Goal: Task Accomplishment & Management: Use online tool/utility

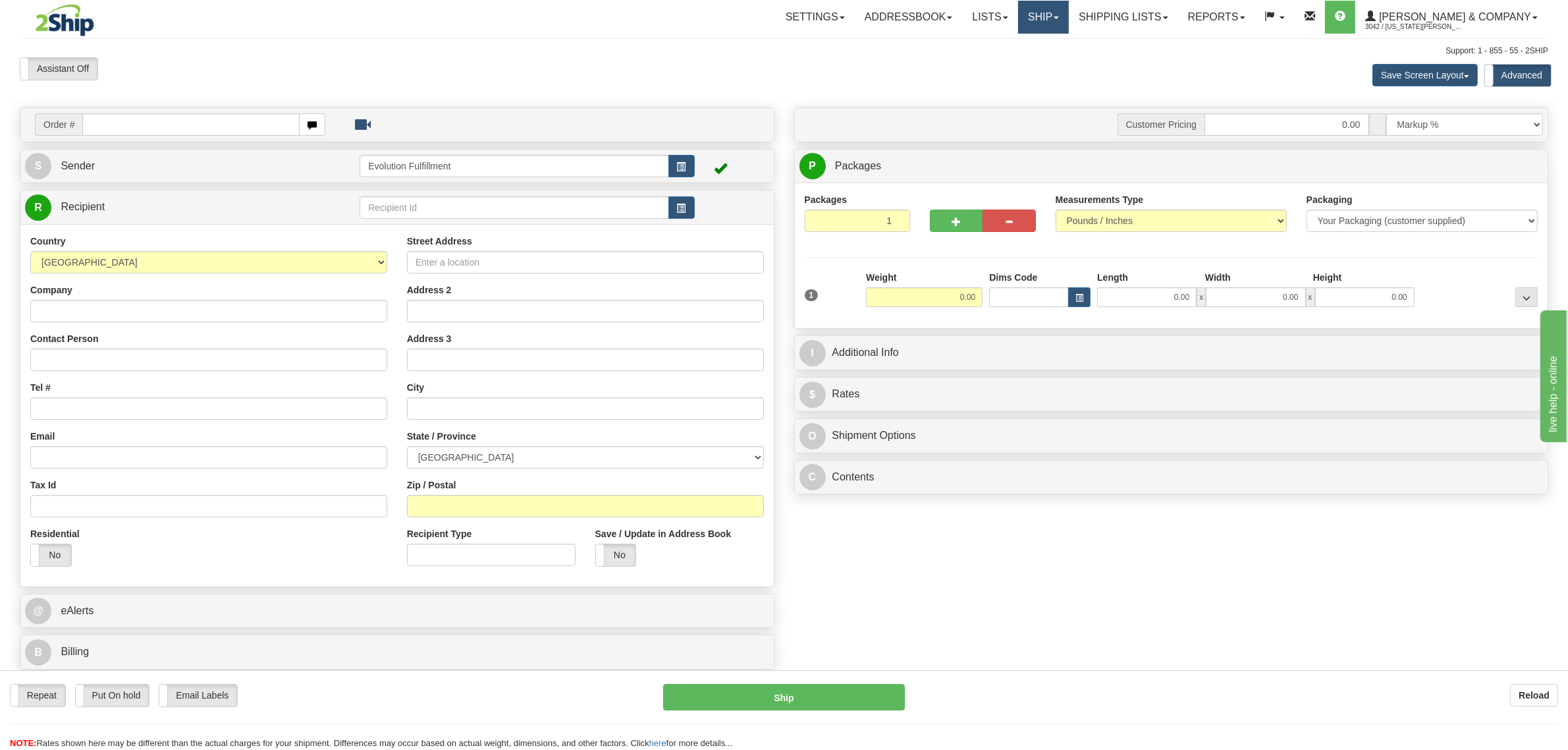
click at [1069, 30] on link "Ship" at bounding box center [1043, 17] width 51 height 33
click at [1055, 61] on span "OnHold / Order Queue" at bounding box center [1008, 63] width 93 height 10
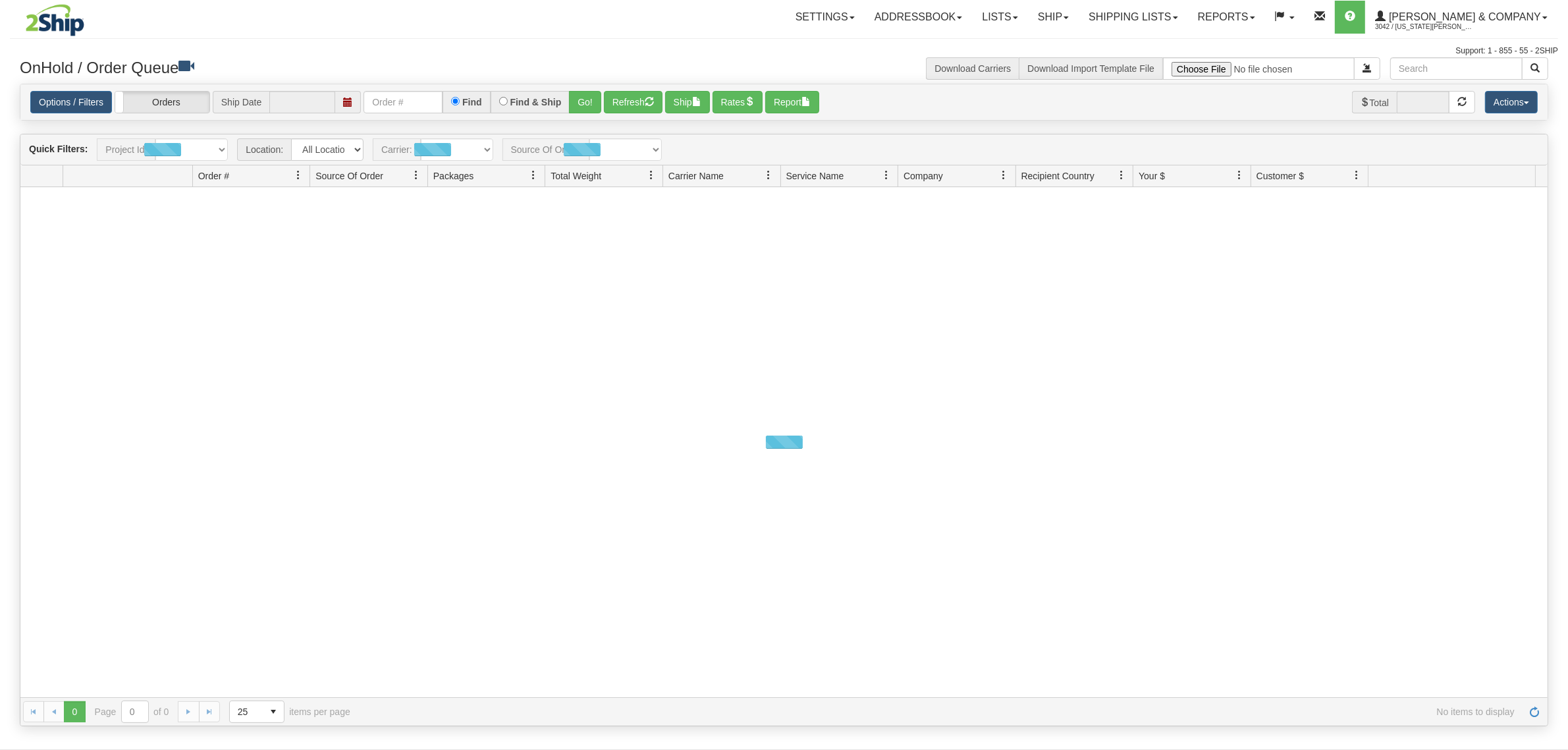
type input "[DATE]"
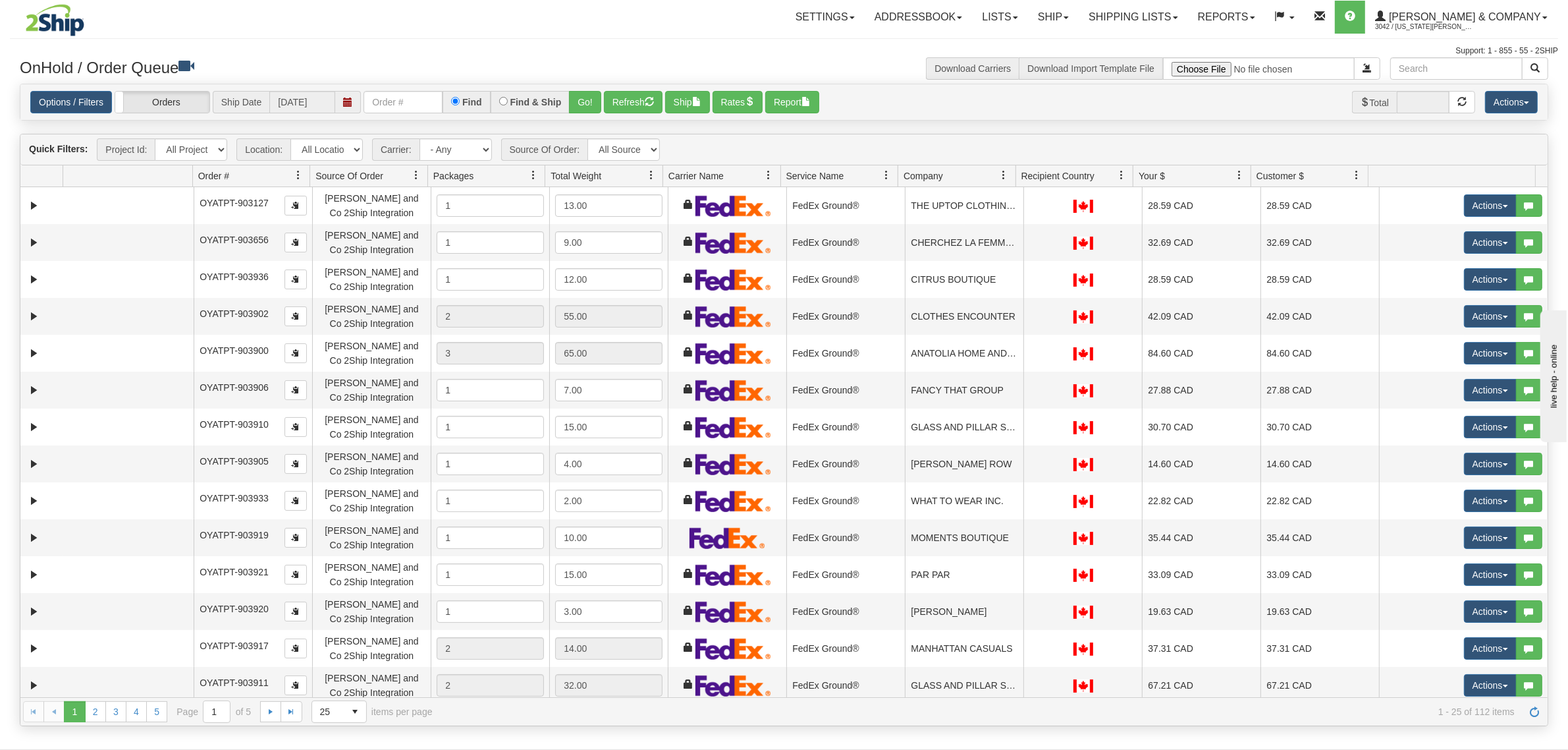
click at [1011, 173] on link at bounding box center [1004, 175] width 22 height 22
click at [1017, 211] on span "Sort Ascending" at bounding box center [1051, 204] width 69 height 13
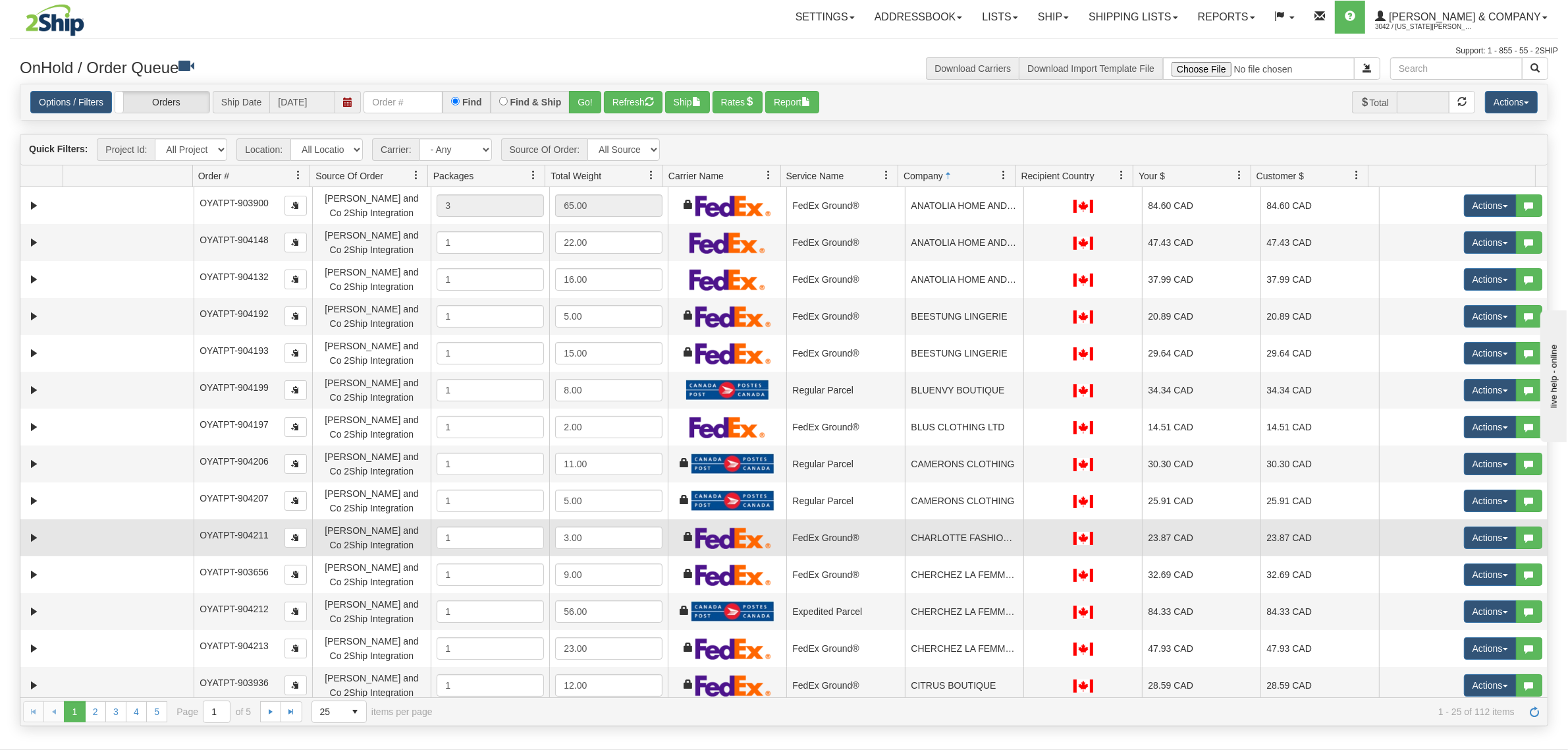
click at [979, 539] on td "CHARLOTTE FASHION AND LINGERIE" at bounding box center [964, 538] width 119 height 37
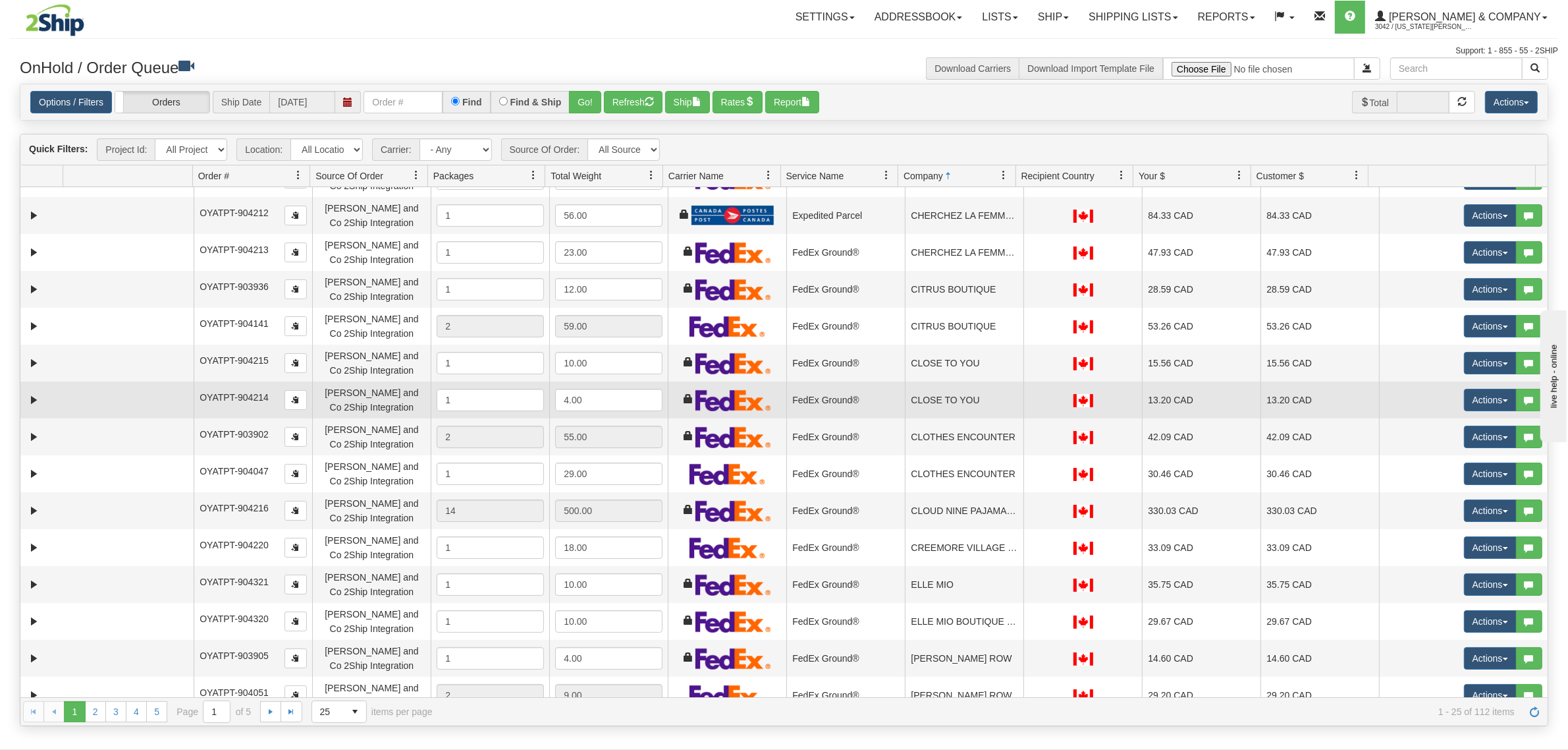
scroll to position [413, 0]
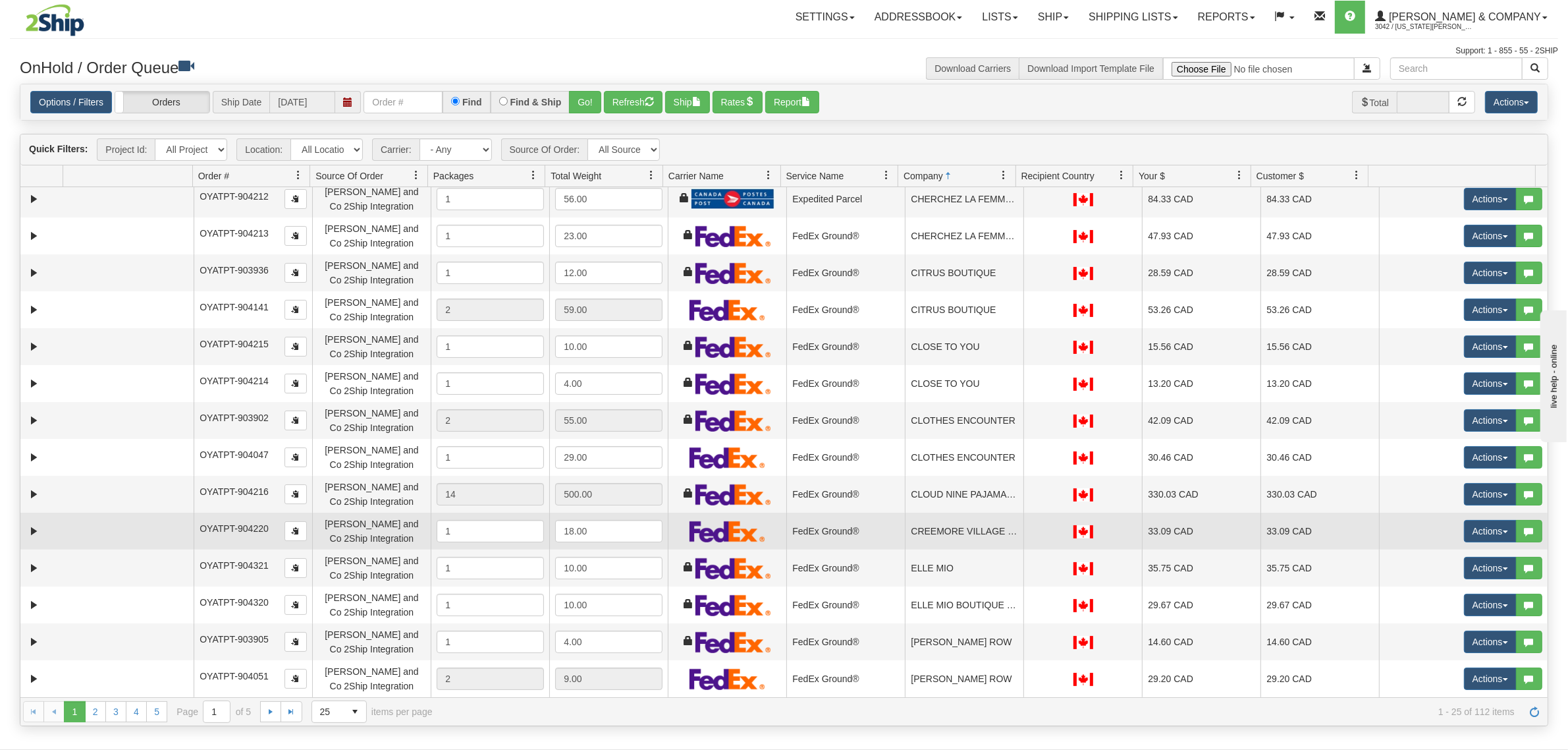
click at [976, 535] on td "CREEMORE VILLAGE PHARMACY" at bounding box center [964, 531] width 119 height 37
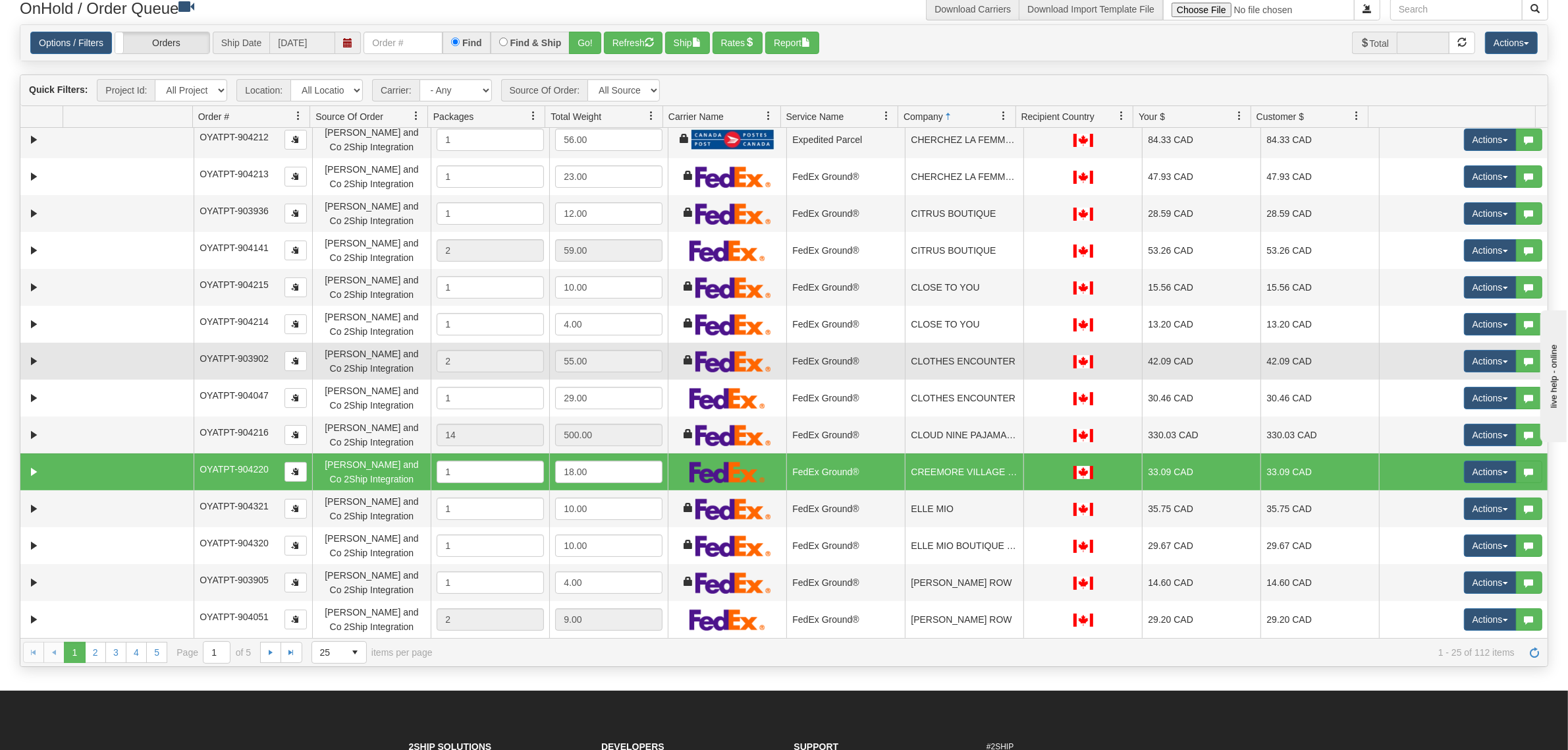
scroll to position [165, 0]
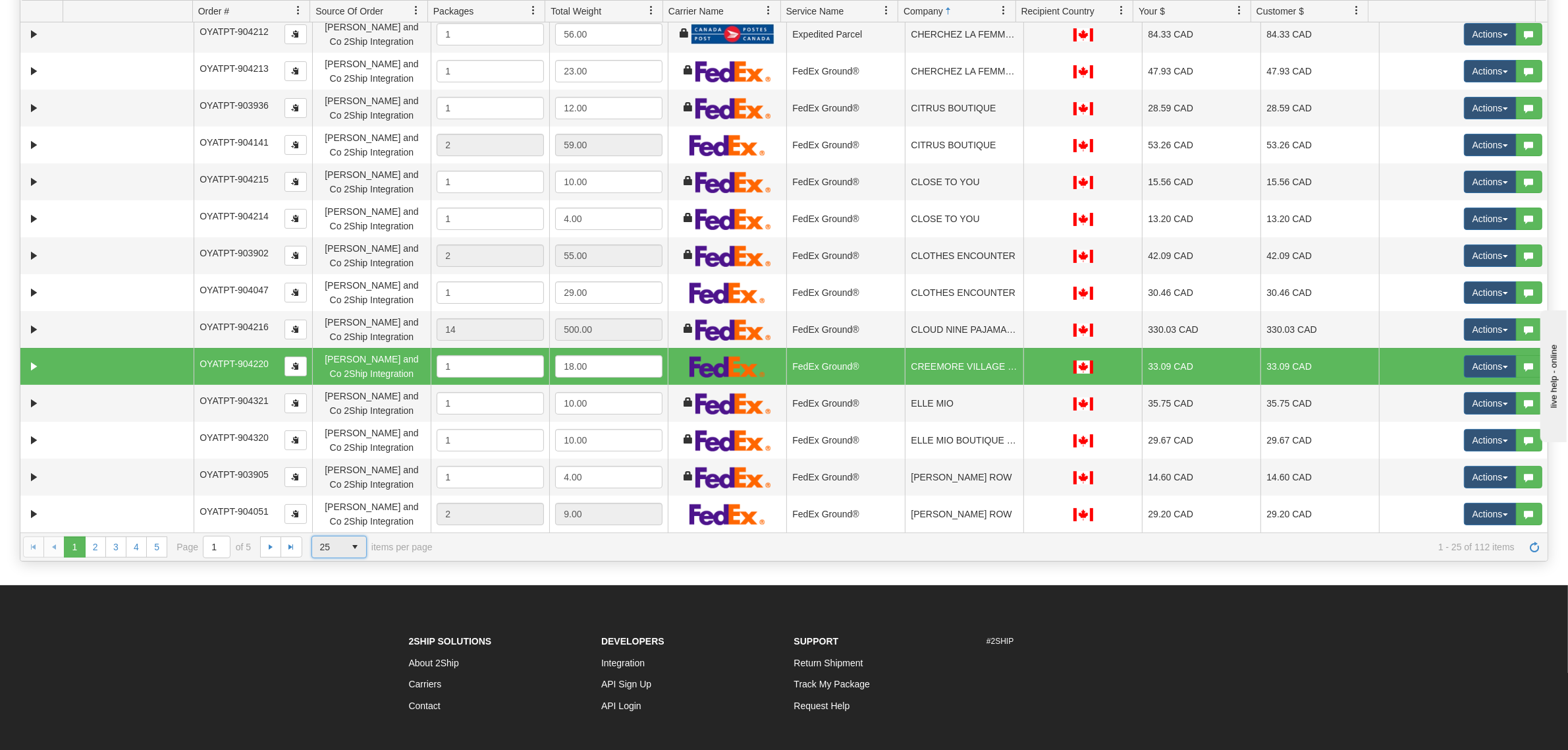
drag, startPoint x: 336, startPoint y: 550, endPoint x: 340, endPoint y: 558, distance: 8.9
click at [337, 550] on span "25" at bounding box center [328, 546] width 33 height 21
click at [333, 620] on li "100" at bounding box center [338, 624] width 54 height 18
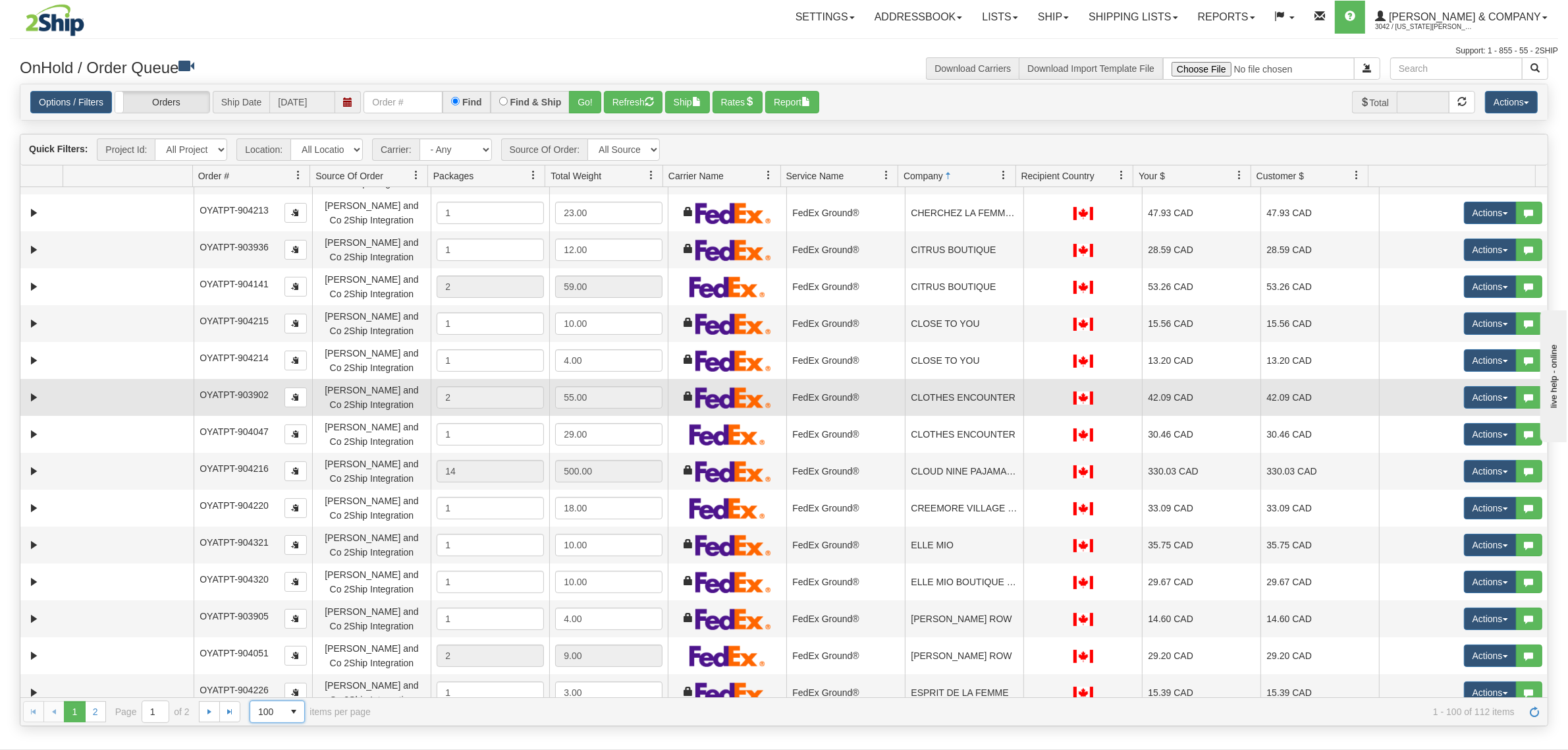
scroll to position [495, 0]
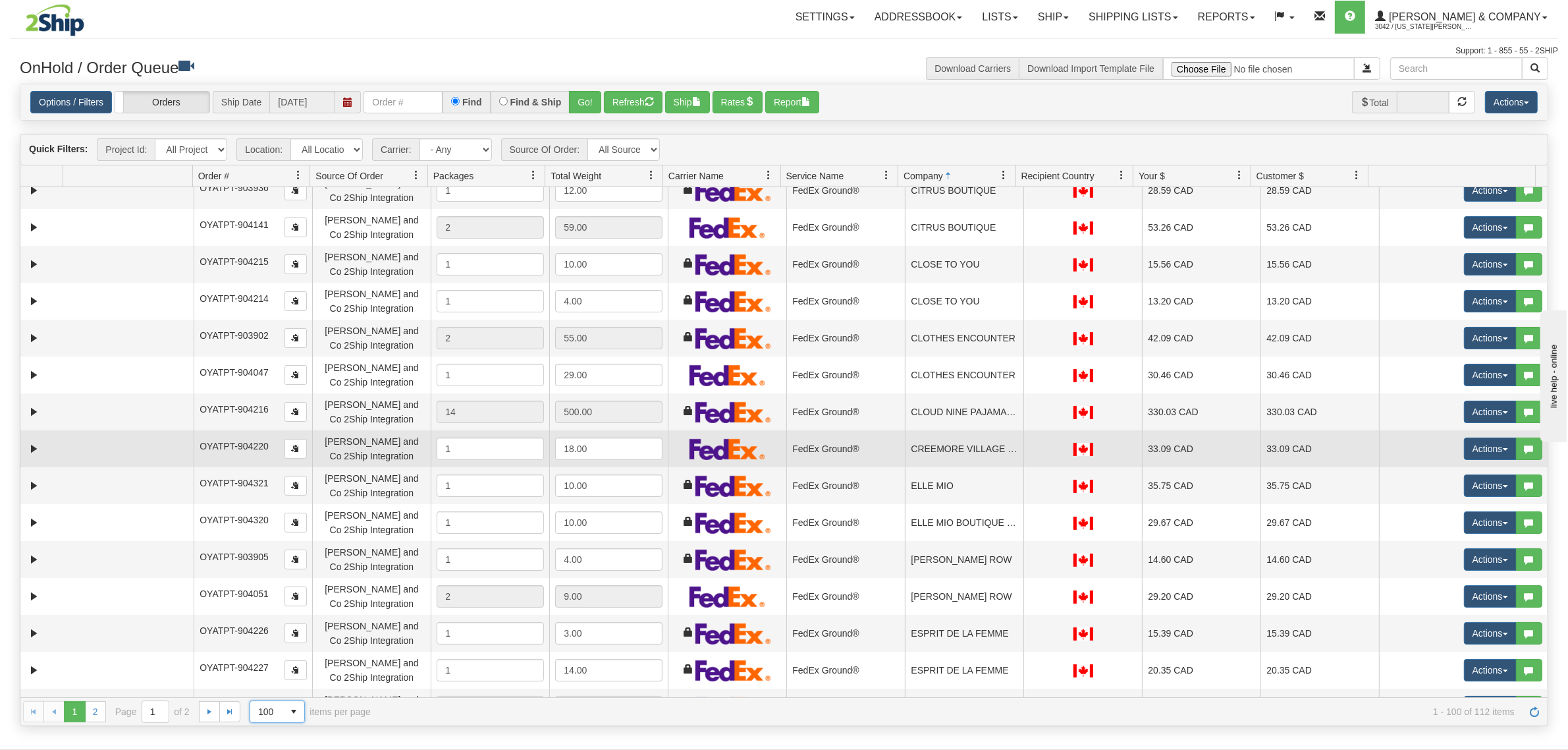
click at [950, 453] on td "CREEMORE VILLAGE PHARMACY" at bounding box center [964, 448] width 119 height 37
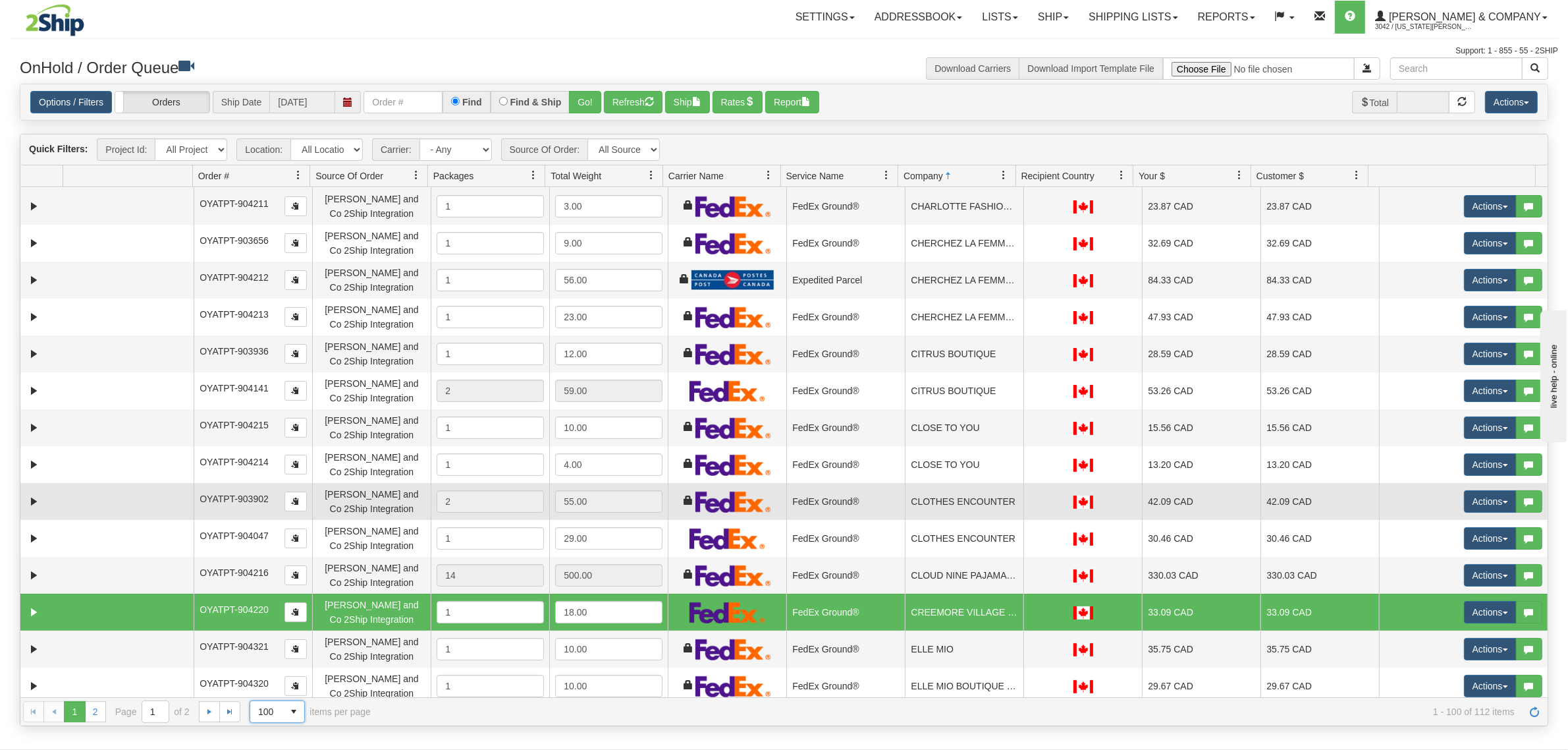
scroll to position [248, 0]
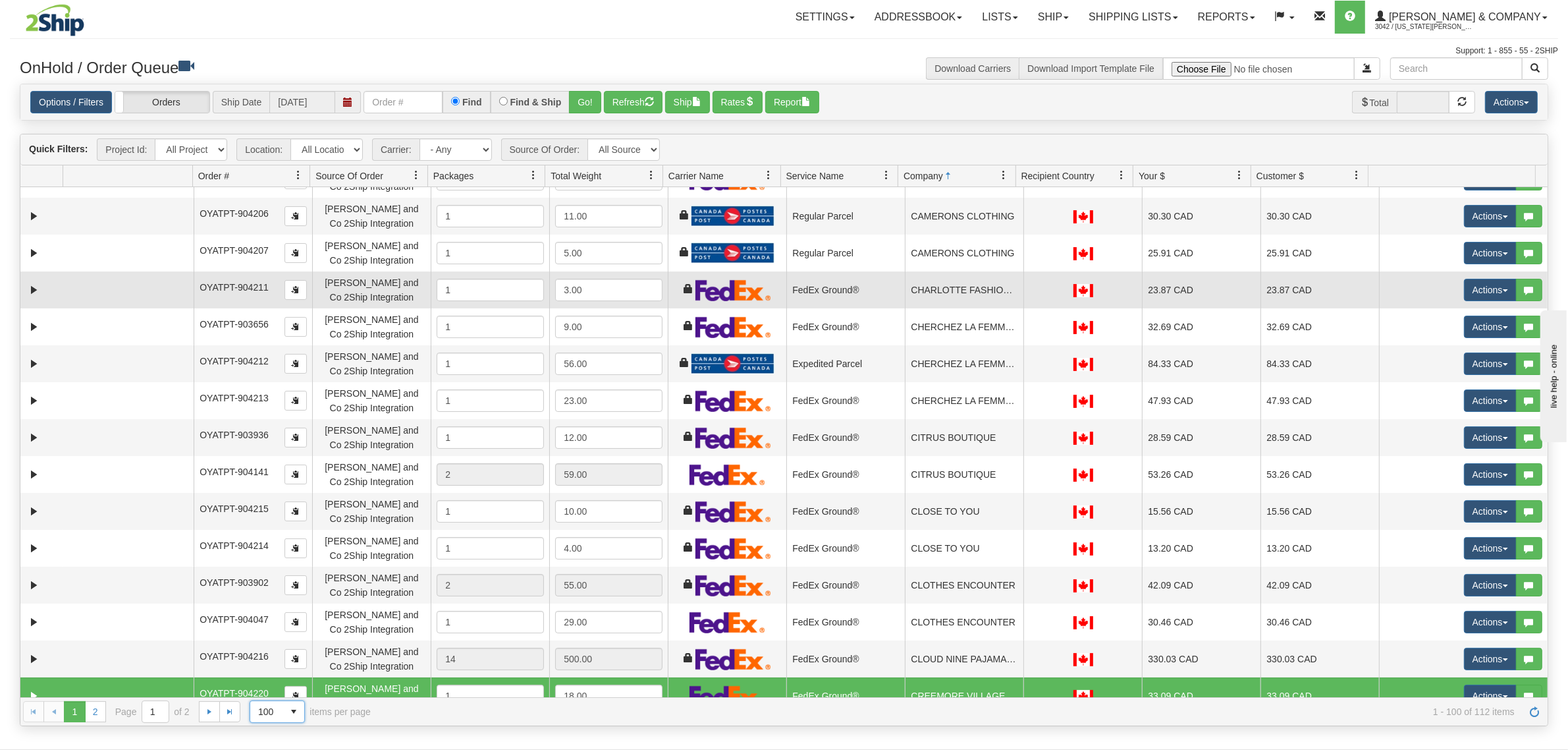
click at [948, 290] on td "CHARLOTTE FASHION AND LINGERIE" at bounding box center [964, 290] width 119 height 37
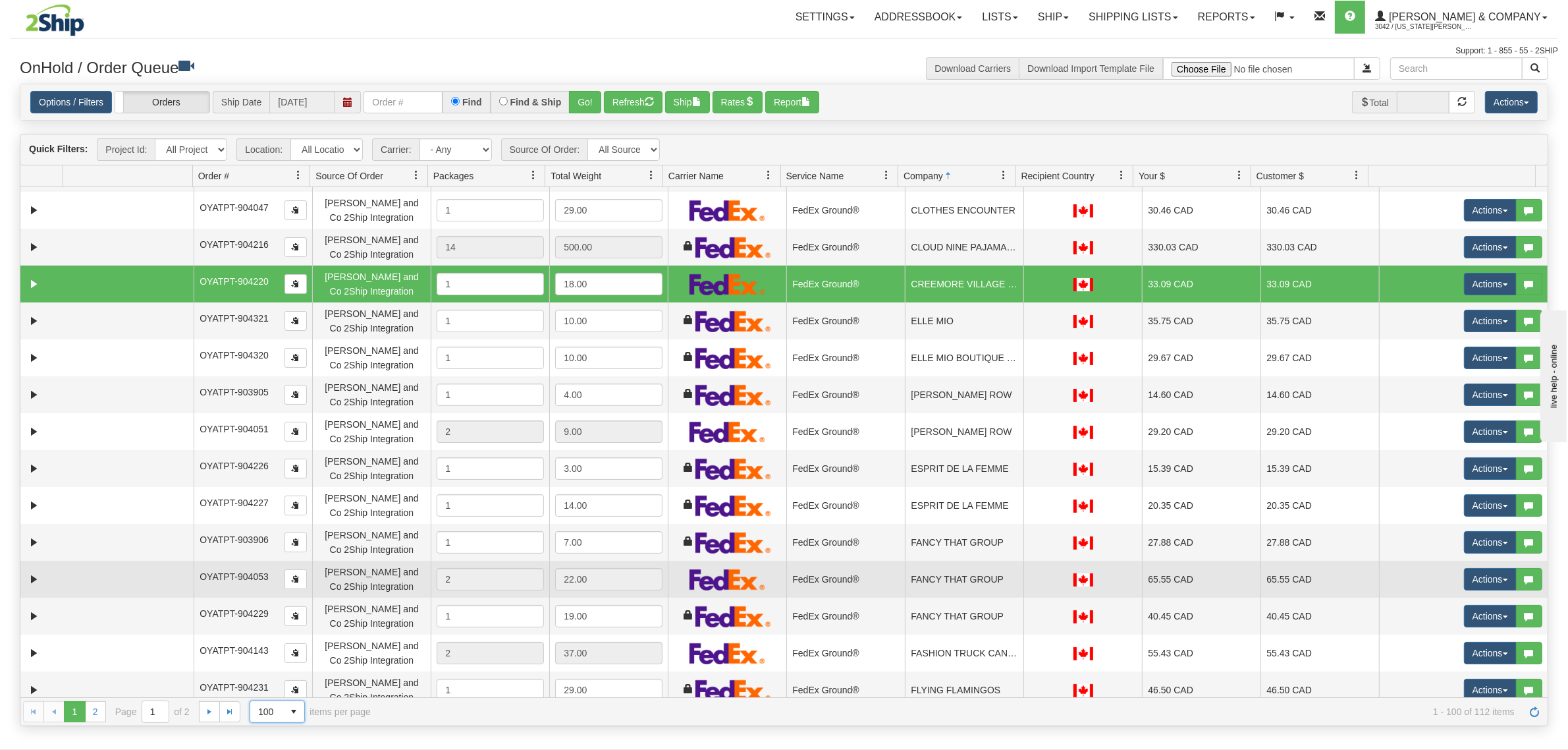
scroll to position [742, 0]
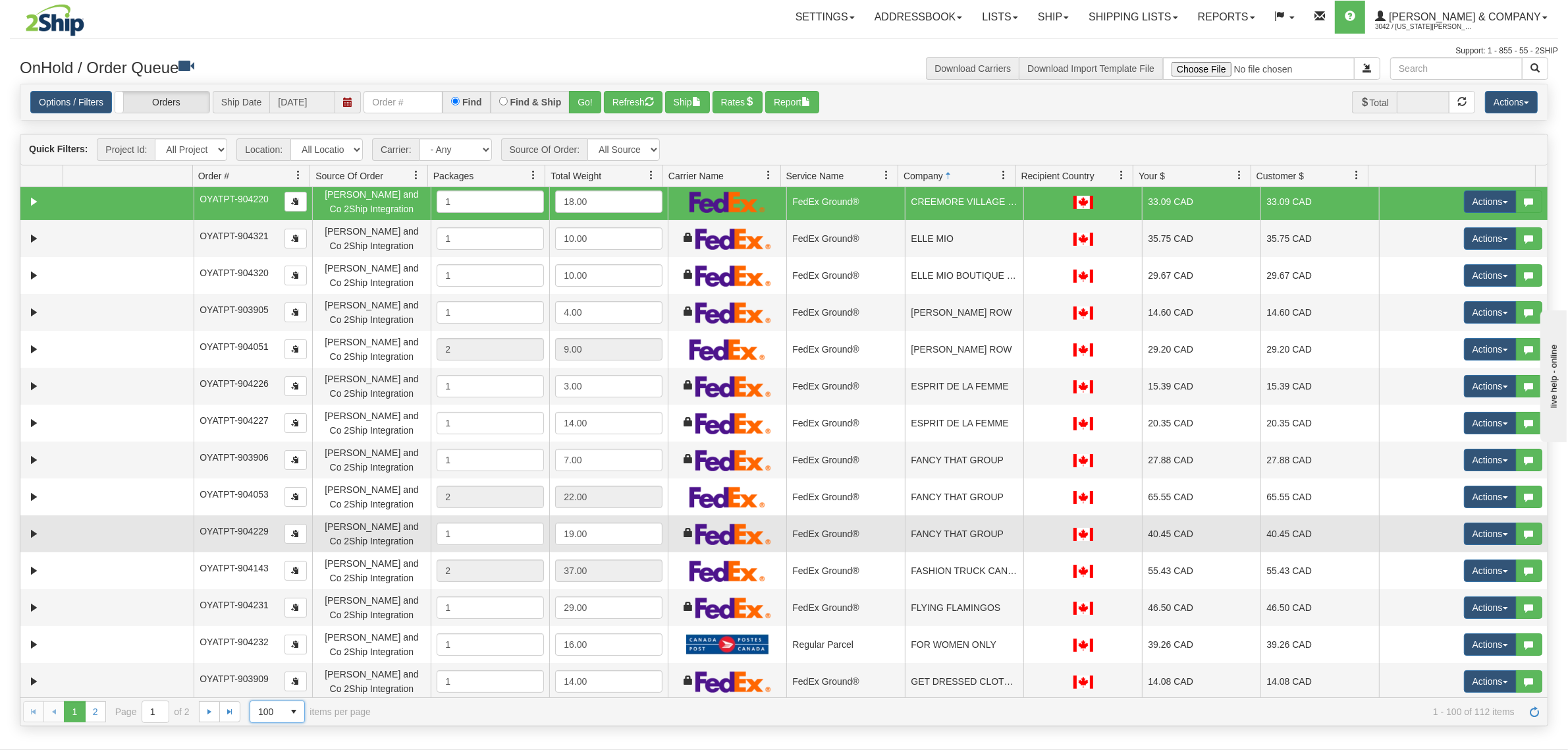
click at [917, 542] on td "FANCY THAT GROUP" at bounding box center [964, 534] width 119 height 37
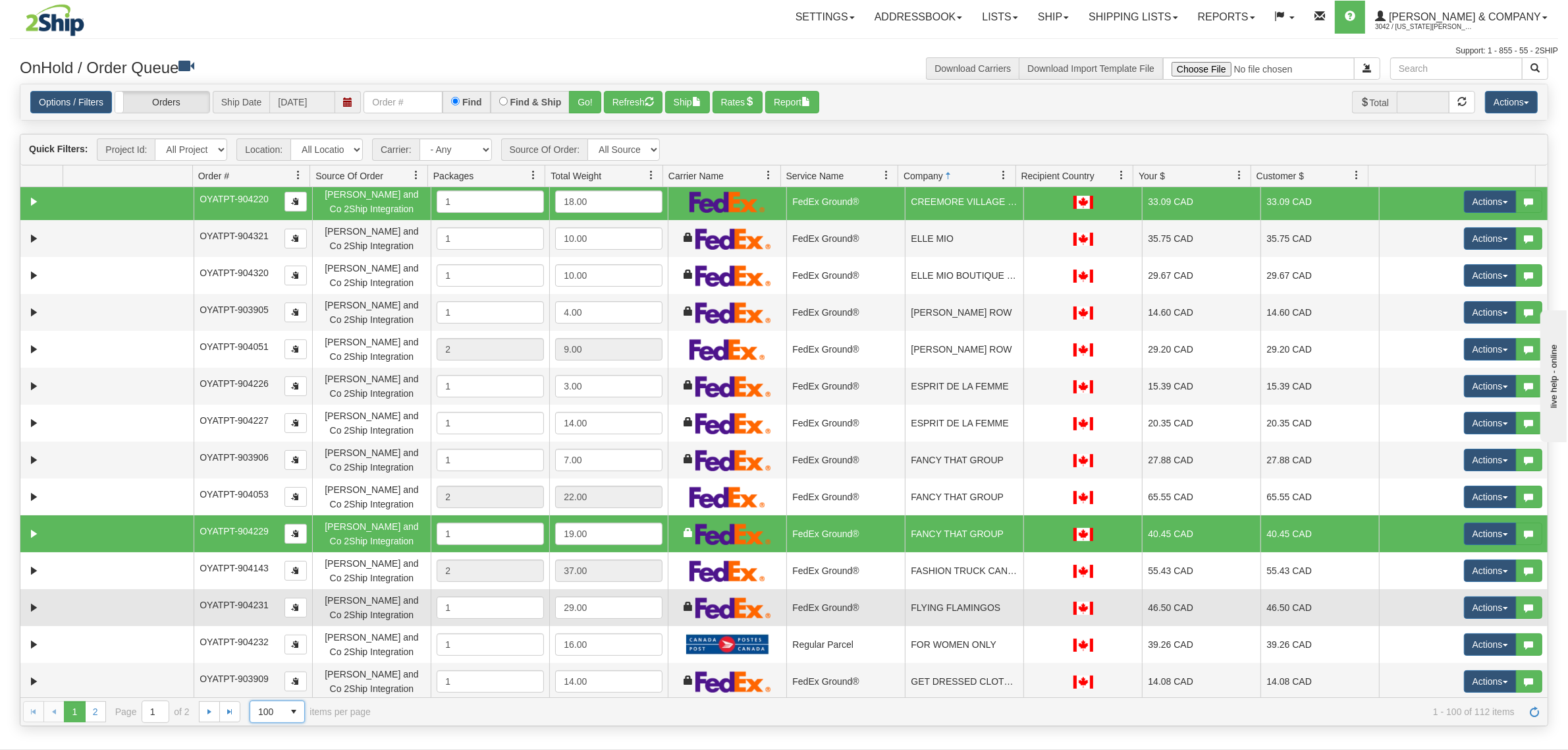
click at [938, 600] on td "FLYING FLAMINGOS" at bounding box center [964, 607] width 119 height 37
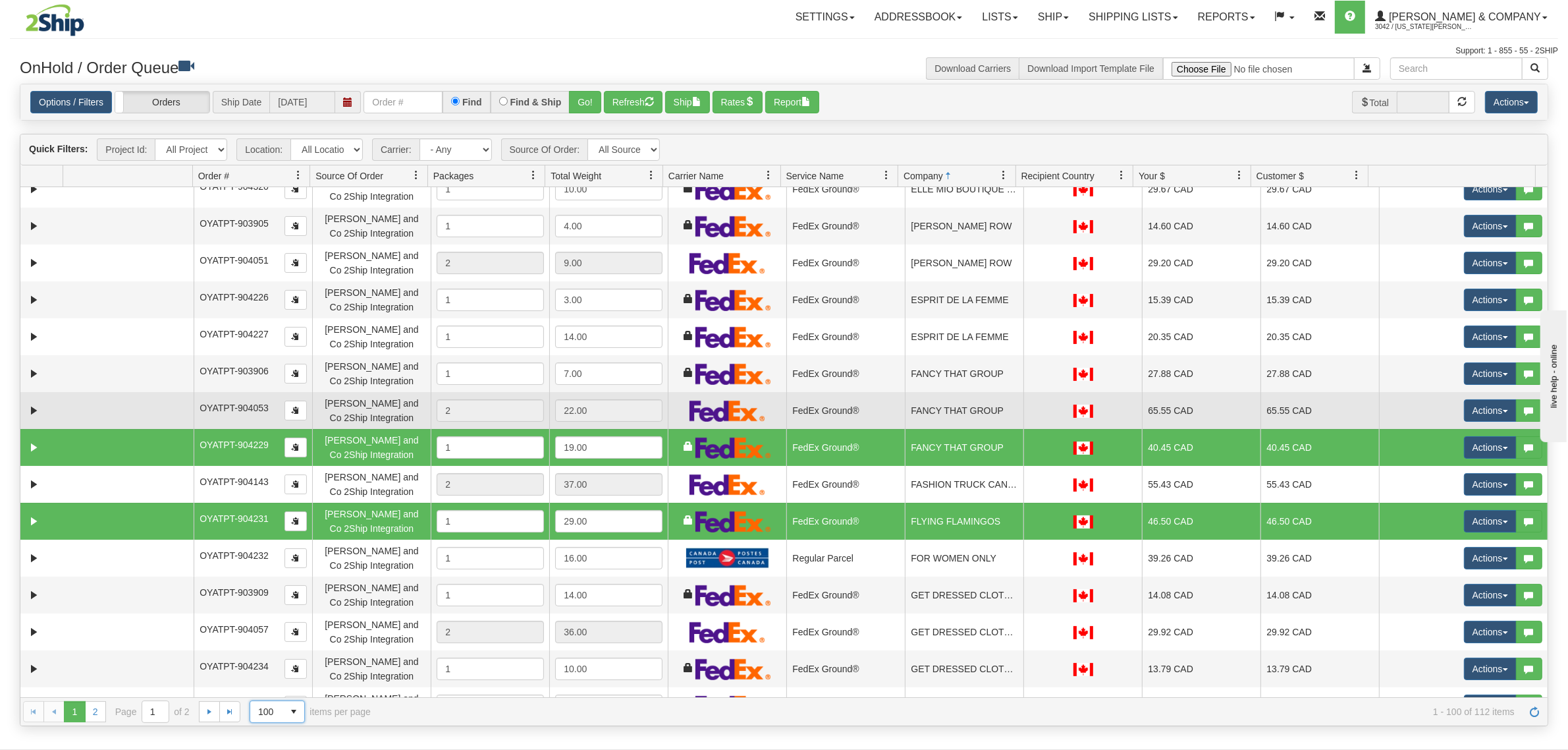
scroll to position [989, 0]
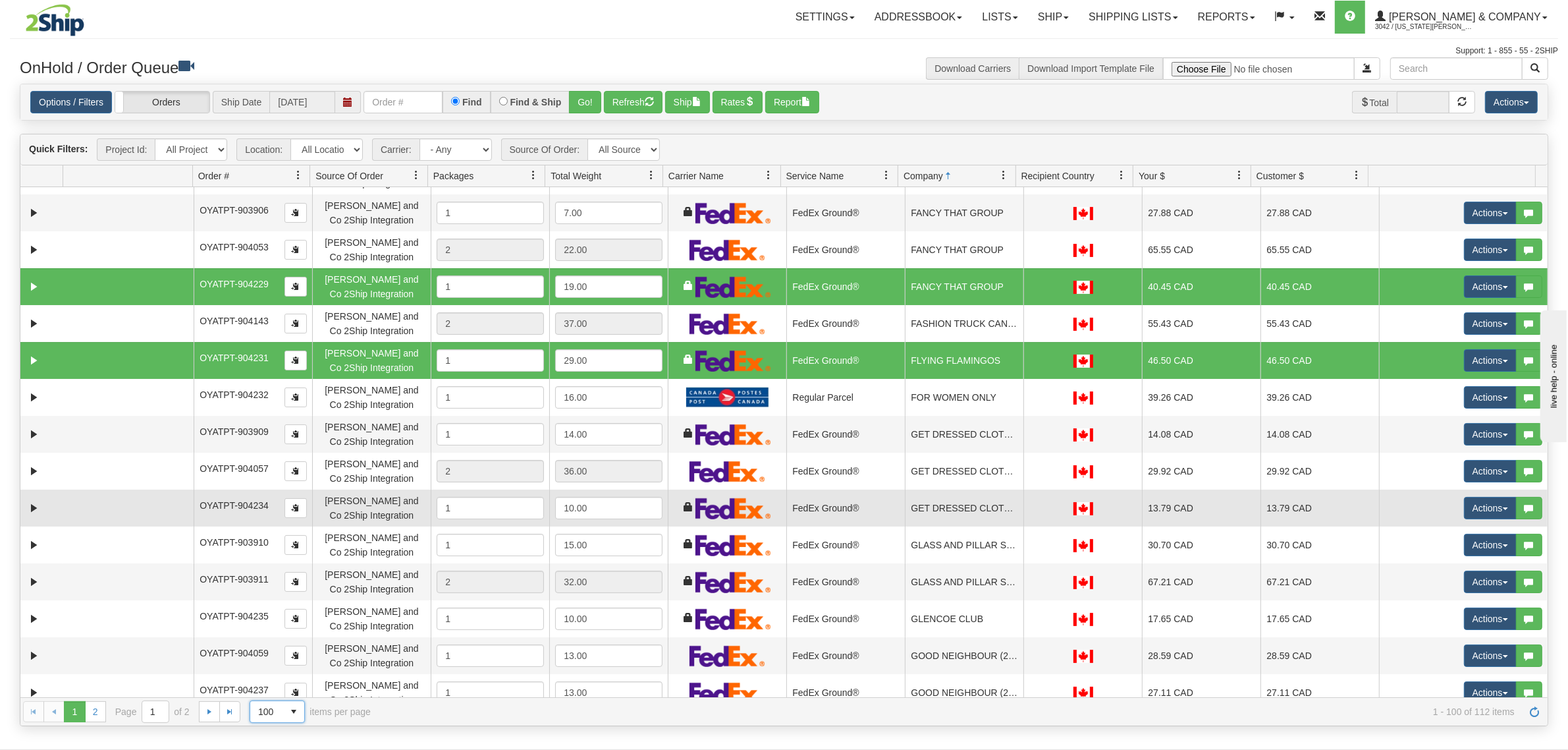
click at [958, 512] on td "GET DRESSED CLOTHING CORP." at bounding box center [964, 508] width 119 height 37
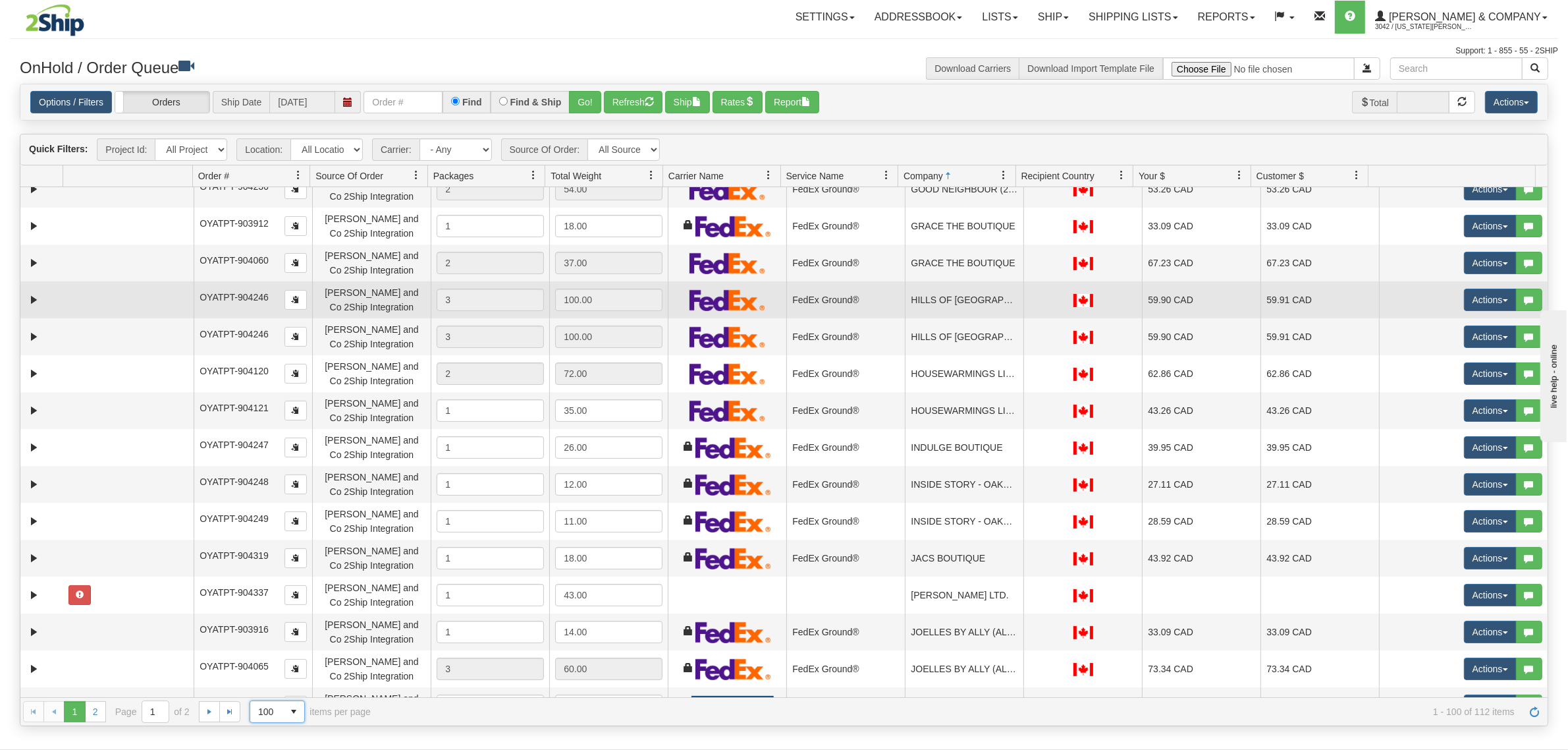
scroll to position [1566, 0]
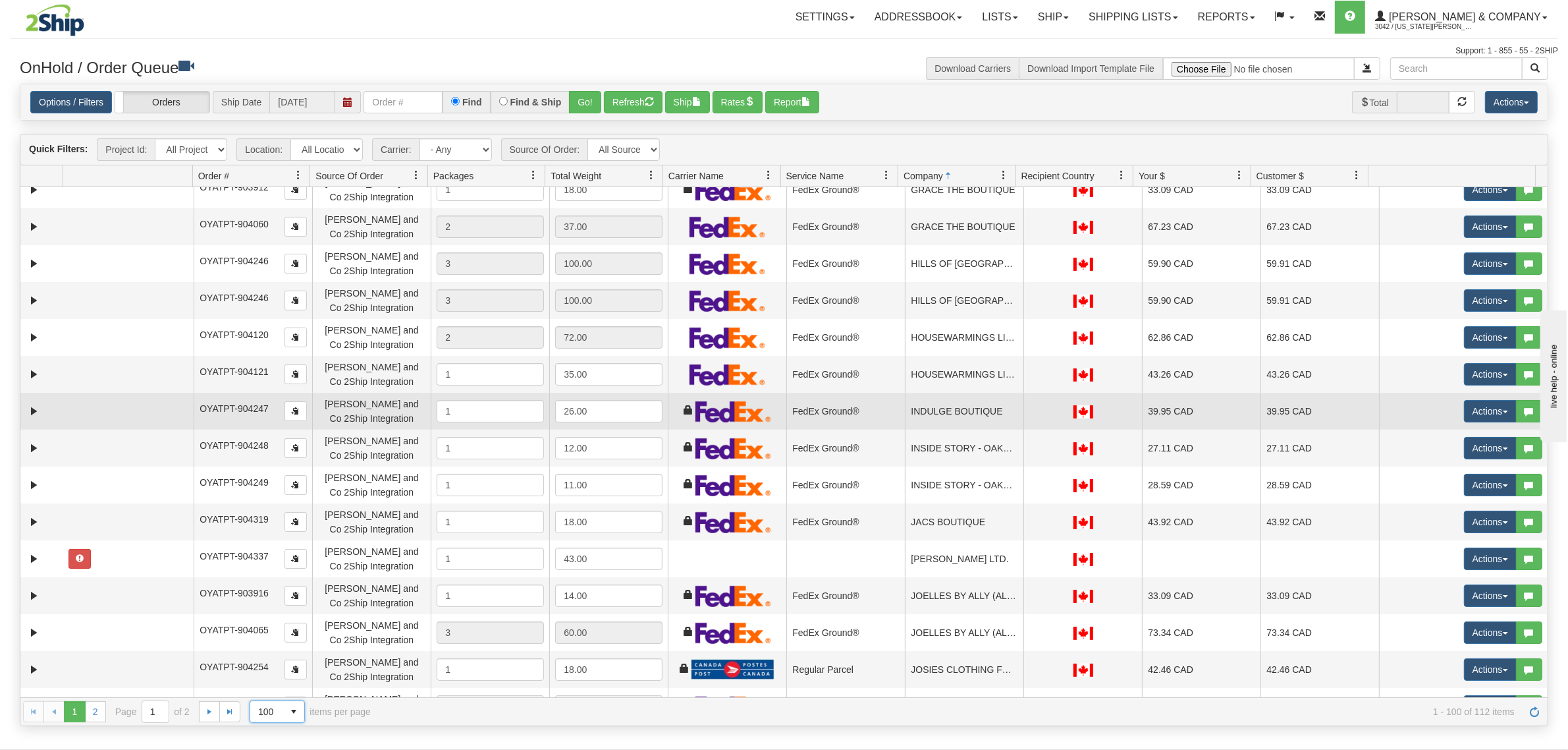
click at [989, 417] on td "INDULGE BOUTIQUE" at bounding box center [964, 411] width 119 height 37
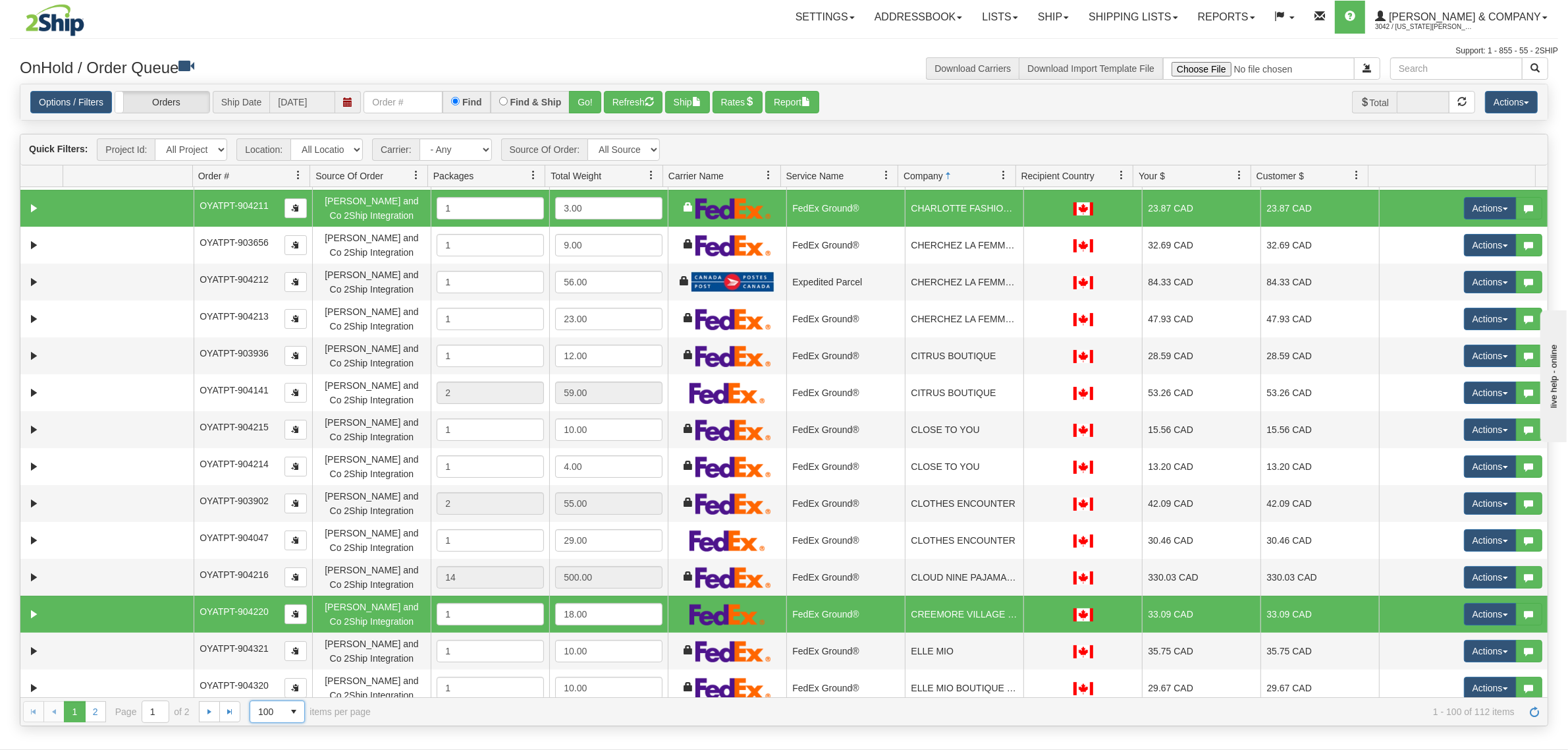
scroll to position [0, 0]
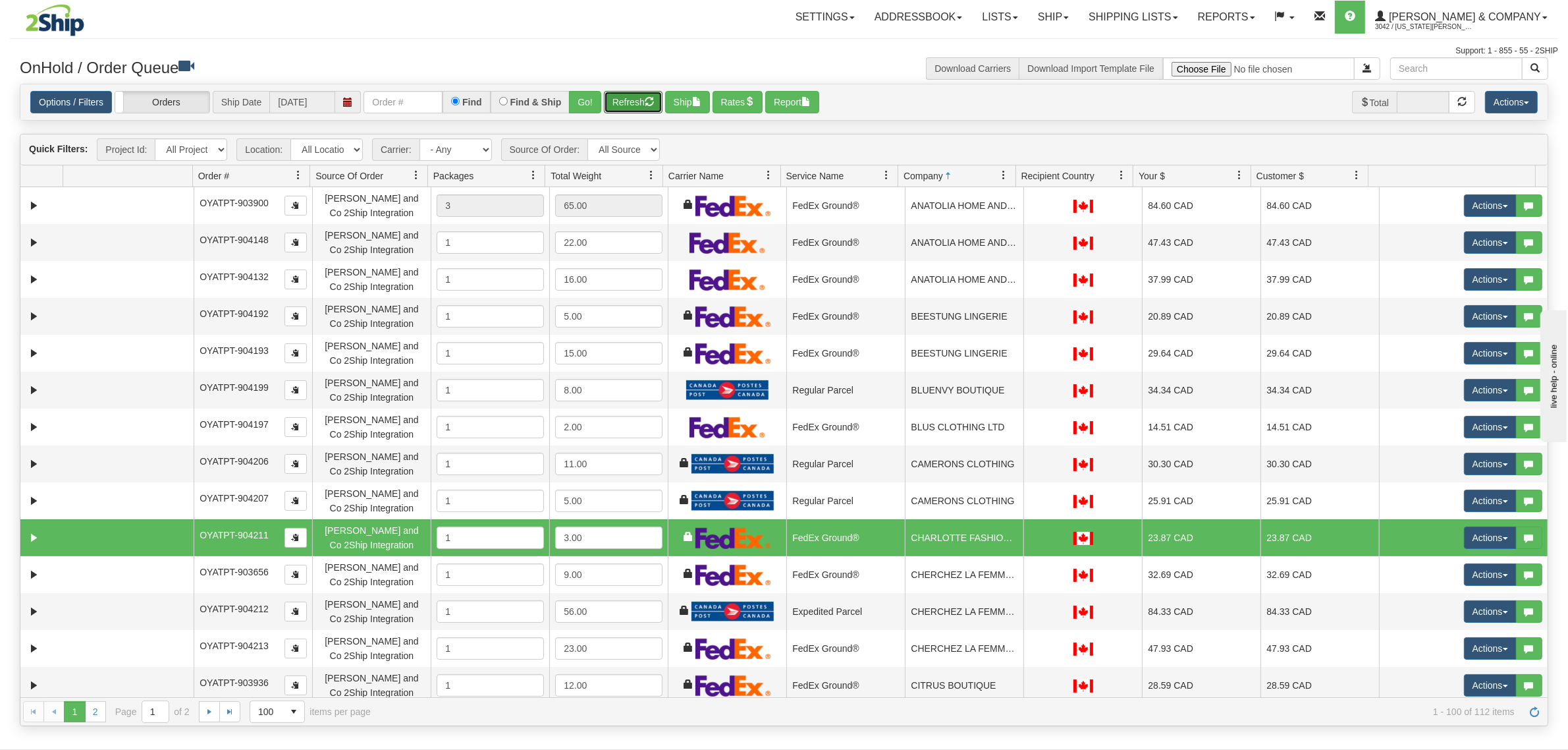
drag, startPoint x: 626, startPoint y: 97, endPoint x: 719, endPoint y: 116, distance: 94.9
click at [630, 100] on button "Refresh" at bounding box center [633, 102] width 59 height 22
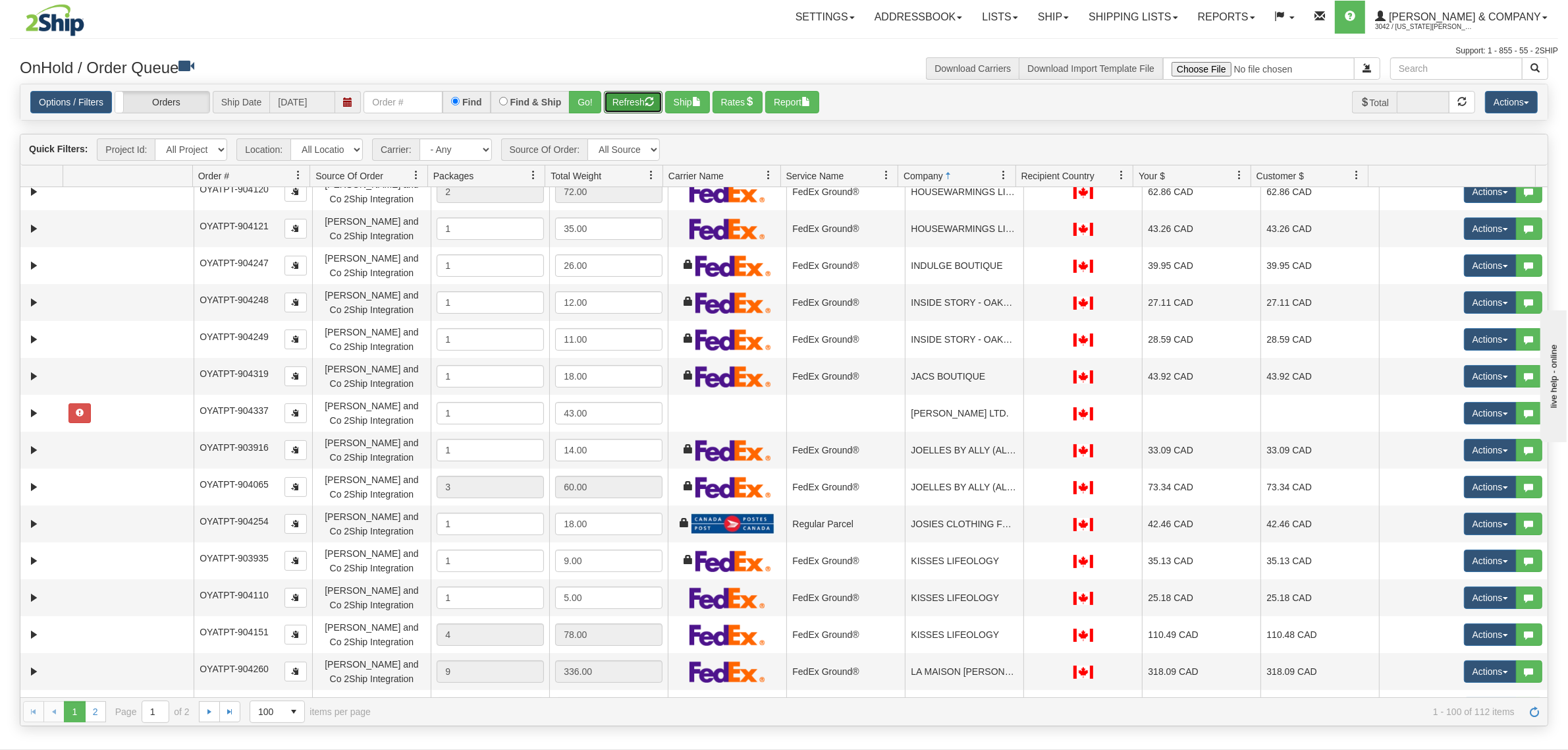
scroll to position [1730, 0]
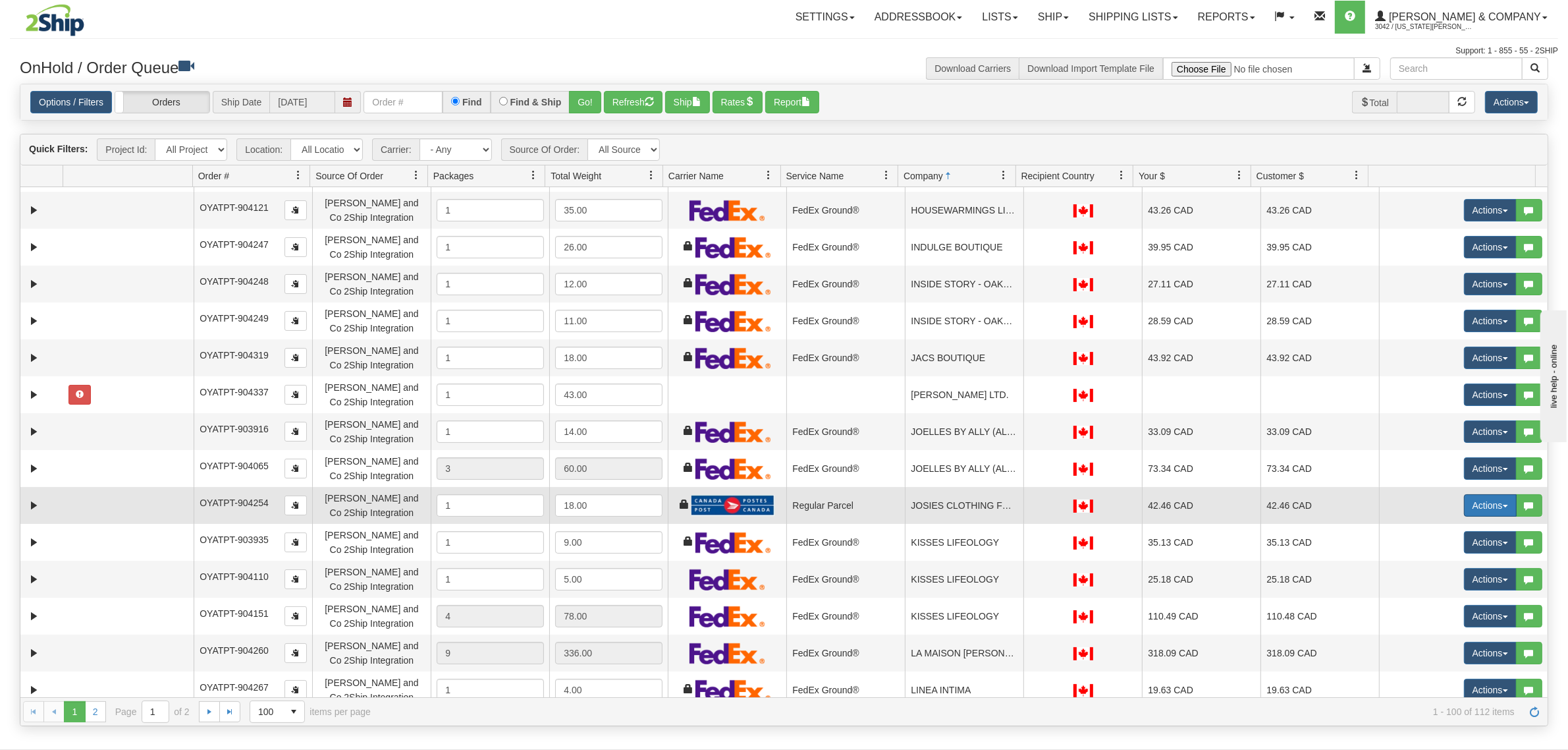
click at [1485, 502] on button "Actions" at bounding box center [1490, 505] width 53 height 22
click at [1449, 560] on span "Rate All Services" at bounding box center [1463, 564] width 79 height 10
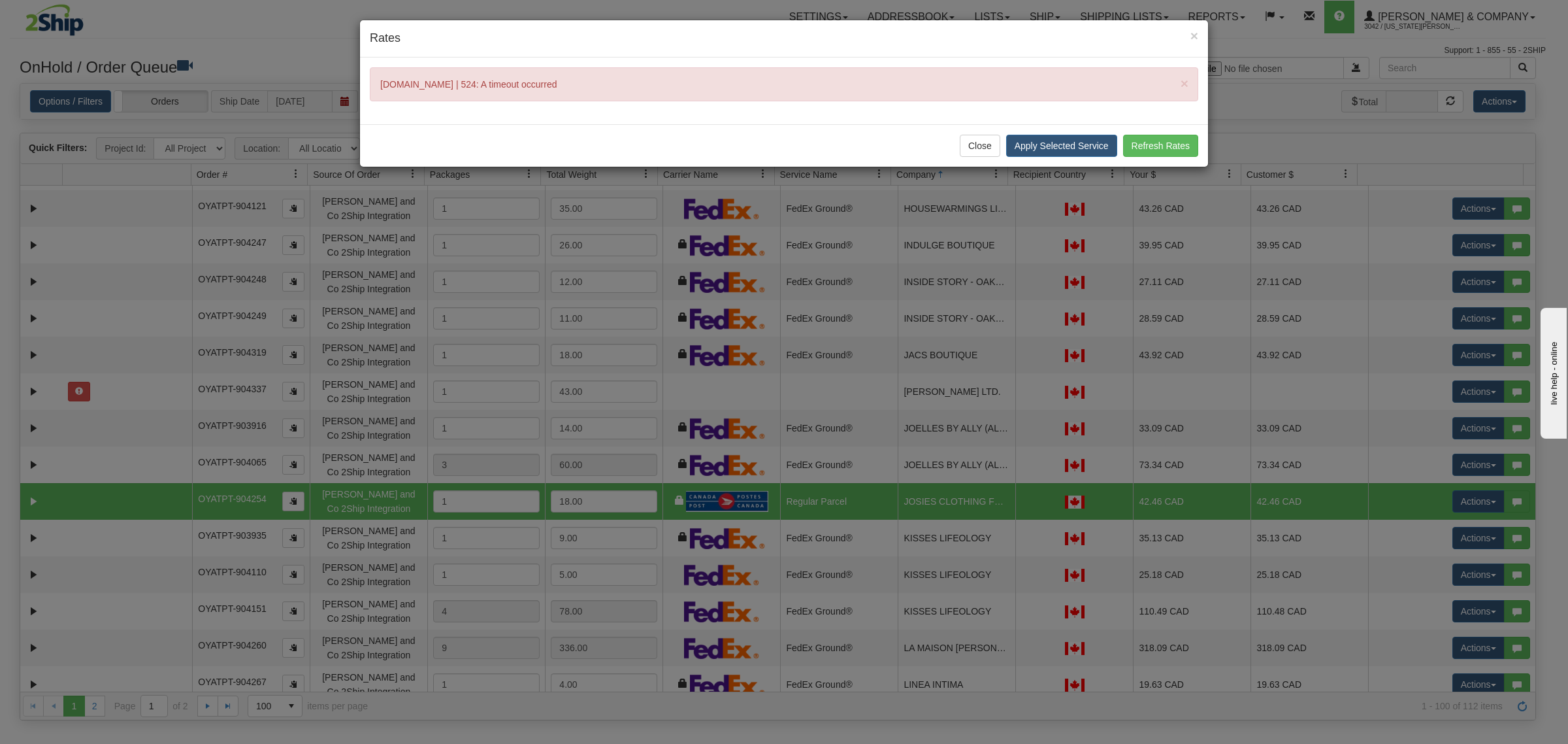
click at [1199, 31] on div "× Rates" at bounding box center [784, 38] width 848 height 37
click at [1197, 37] on div "× Rates" at bounding box center [784, 38] width 848 height 37
click at [1193, 35] on span "×" at bounding box center [1195, 35] width 8 height 15
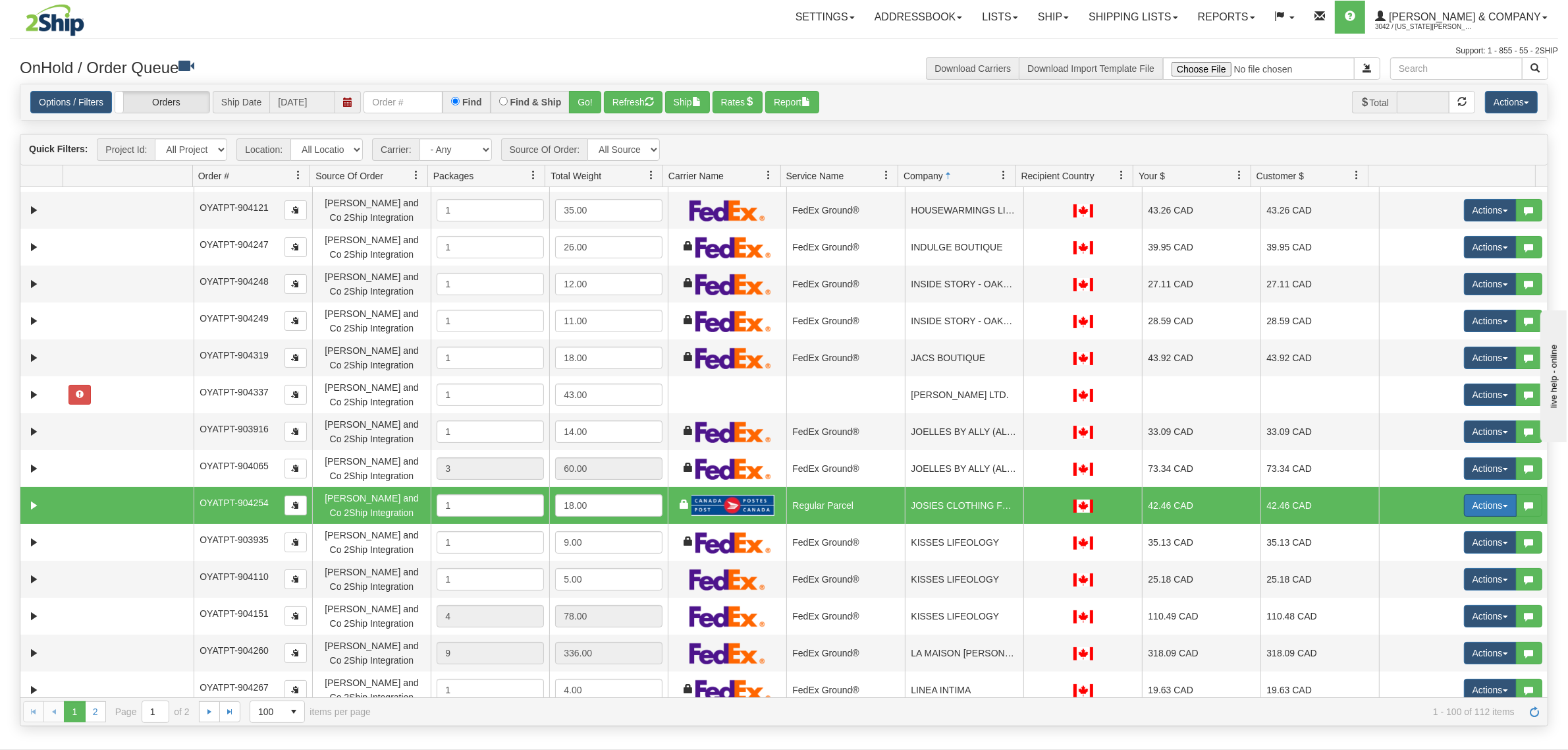
click at [1473, 508] on button "Actions" at bounding box center [1490, 505] width 53 height 22
click at [1444, 570] on link "Rate All Services" at bounding box center [1463, 565] width 105 height 17
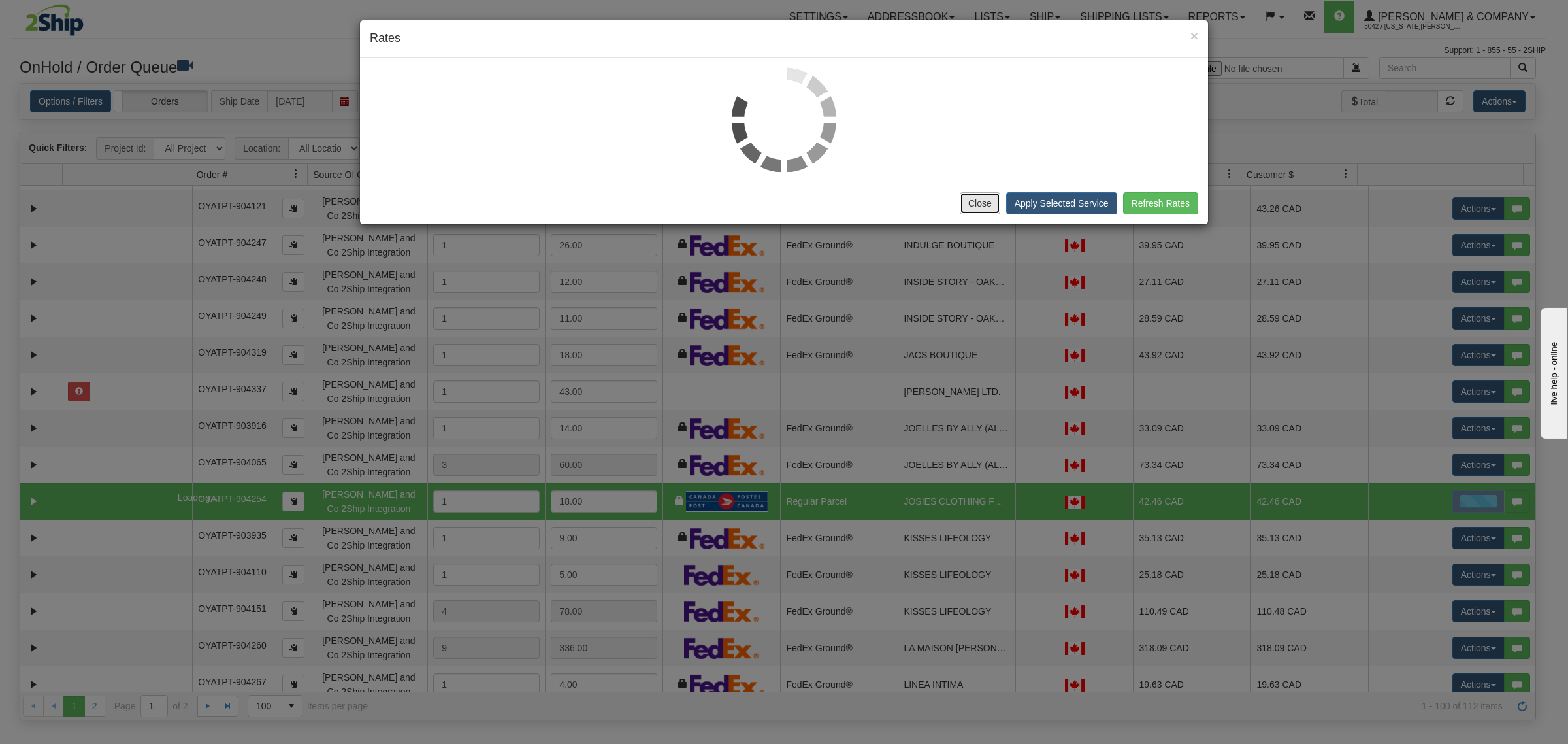
click at [970, 212] on button "Close" at bounding box center [980, 203] width 41 height 22
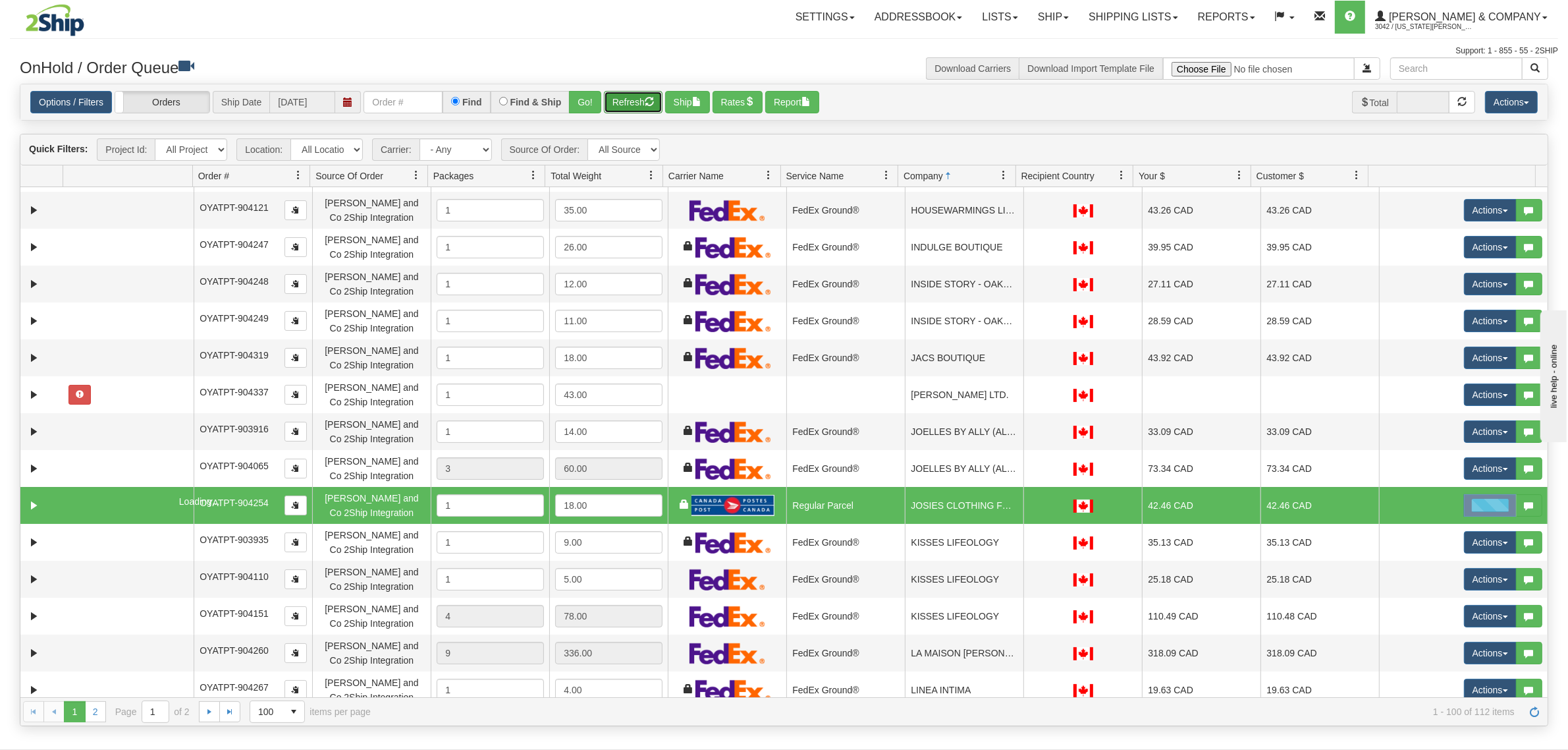
click at [633, 104] on button "Refresh" at bounding box center [633, 102] width 59 height 22
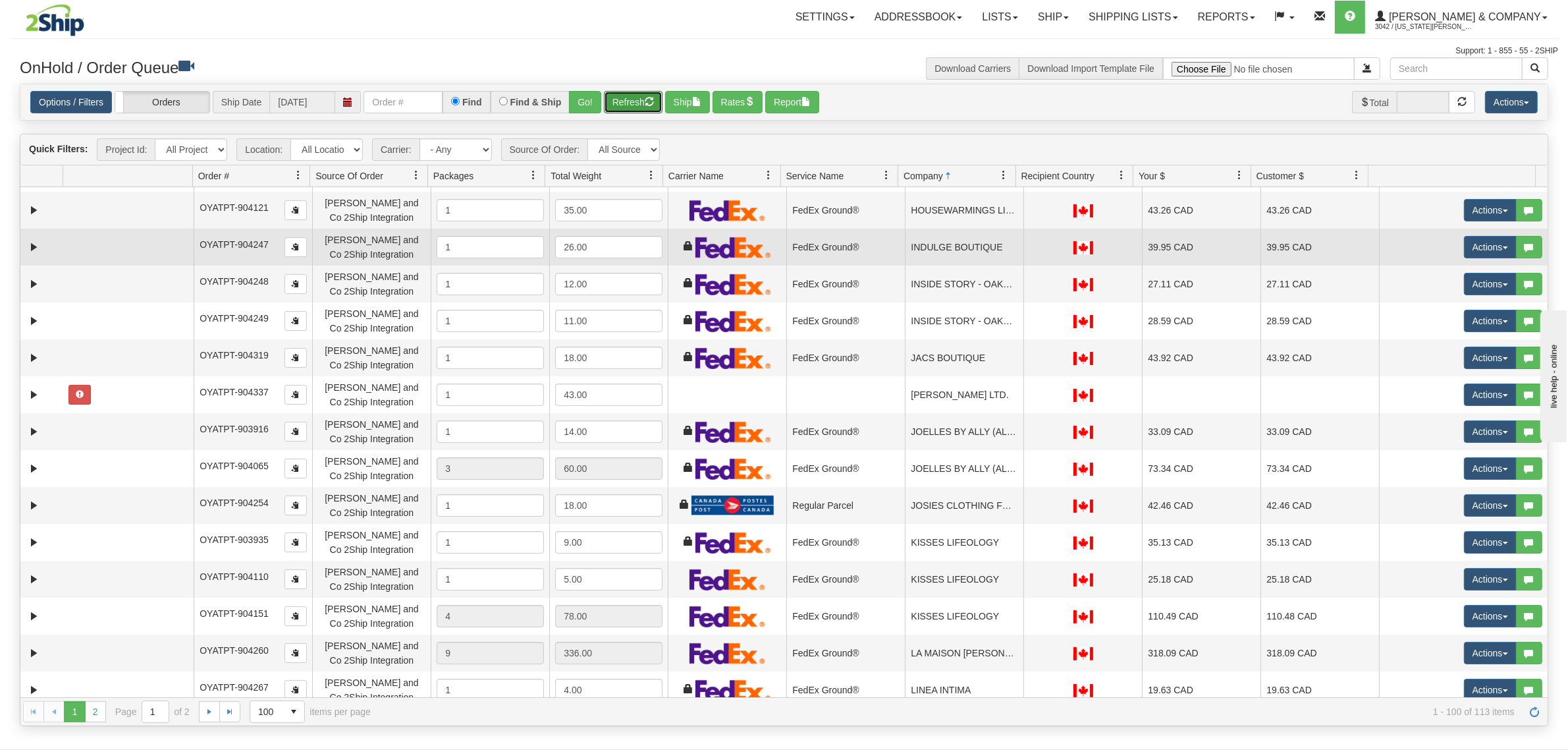
click at [989, 253] on td "INDULGE BOUTIQUE" at bounding box center [964, 247] width 119 height 37
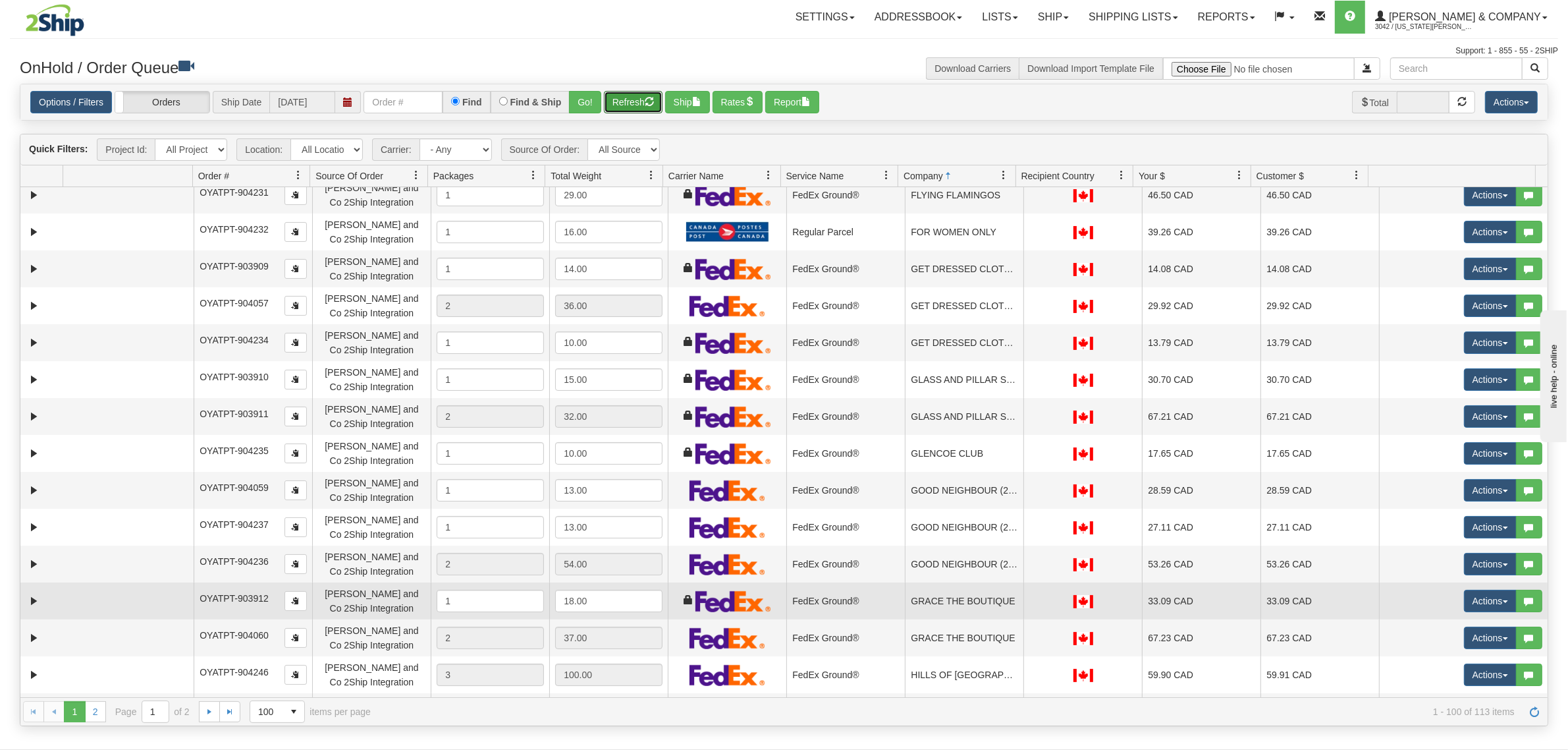
scroll to position [1153, 0]
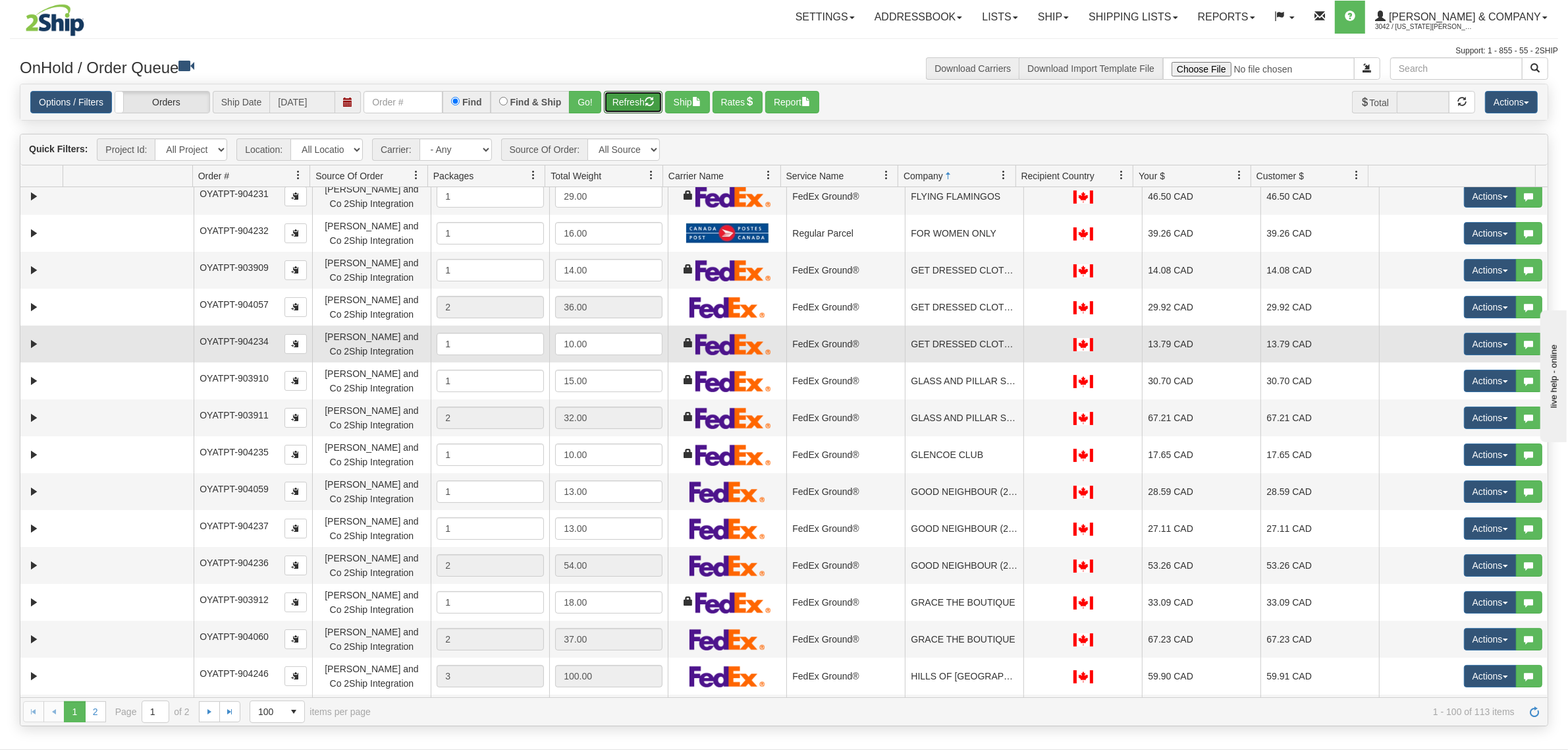
click at [962, 357] on td "GET DRESSED CLOTHING CORP." at bounding box center [964, 344] width 119 height 37
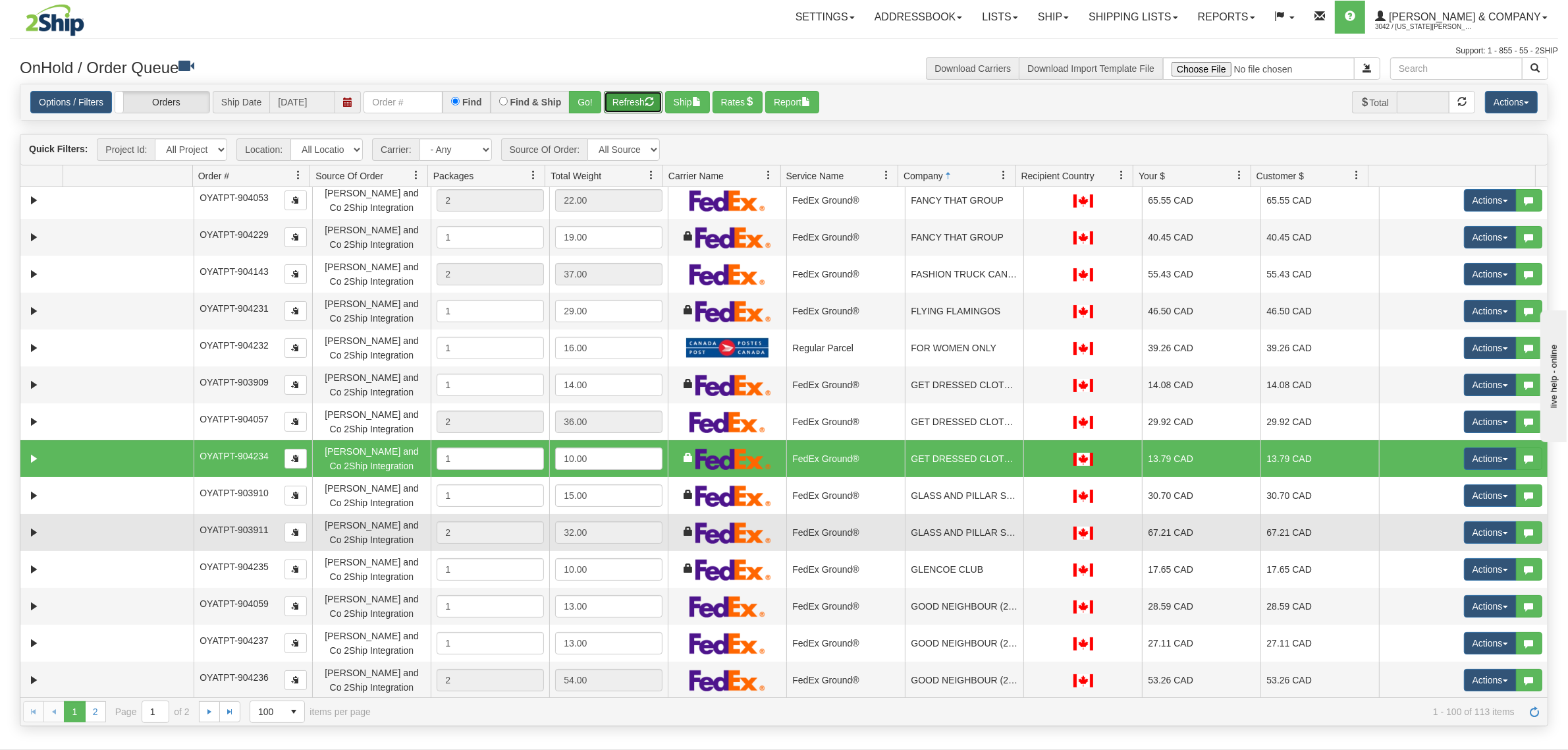
scroll to position [988, 0]
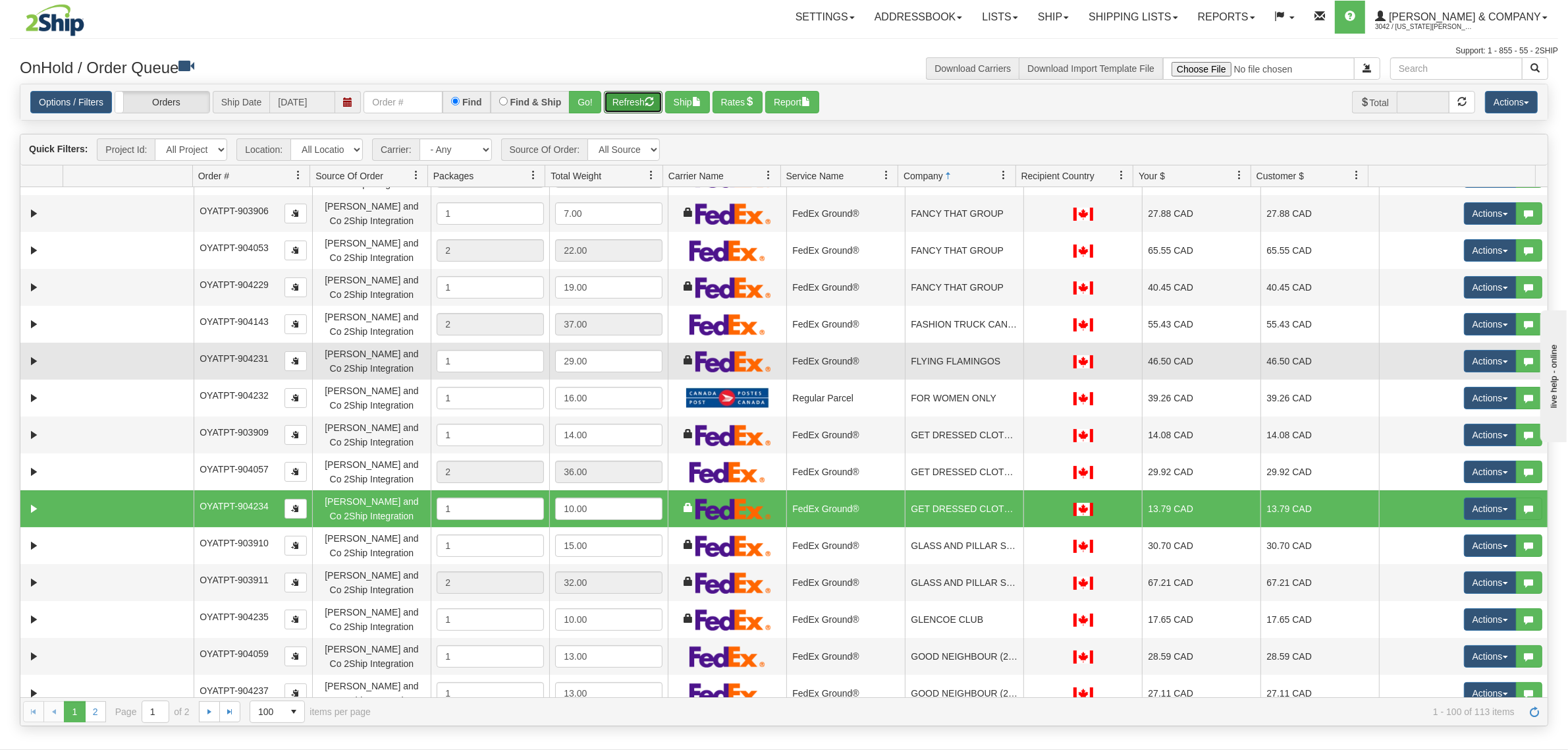
click at [985, 369] on td "FLYING FLAMINGOS" at bounding box center [964, 361] width 119 height 37
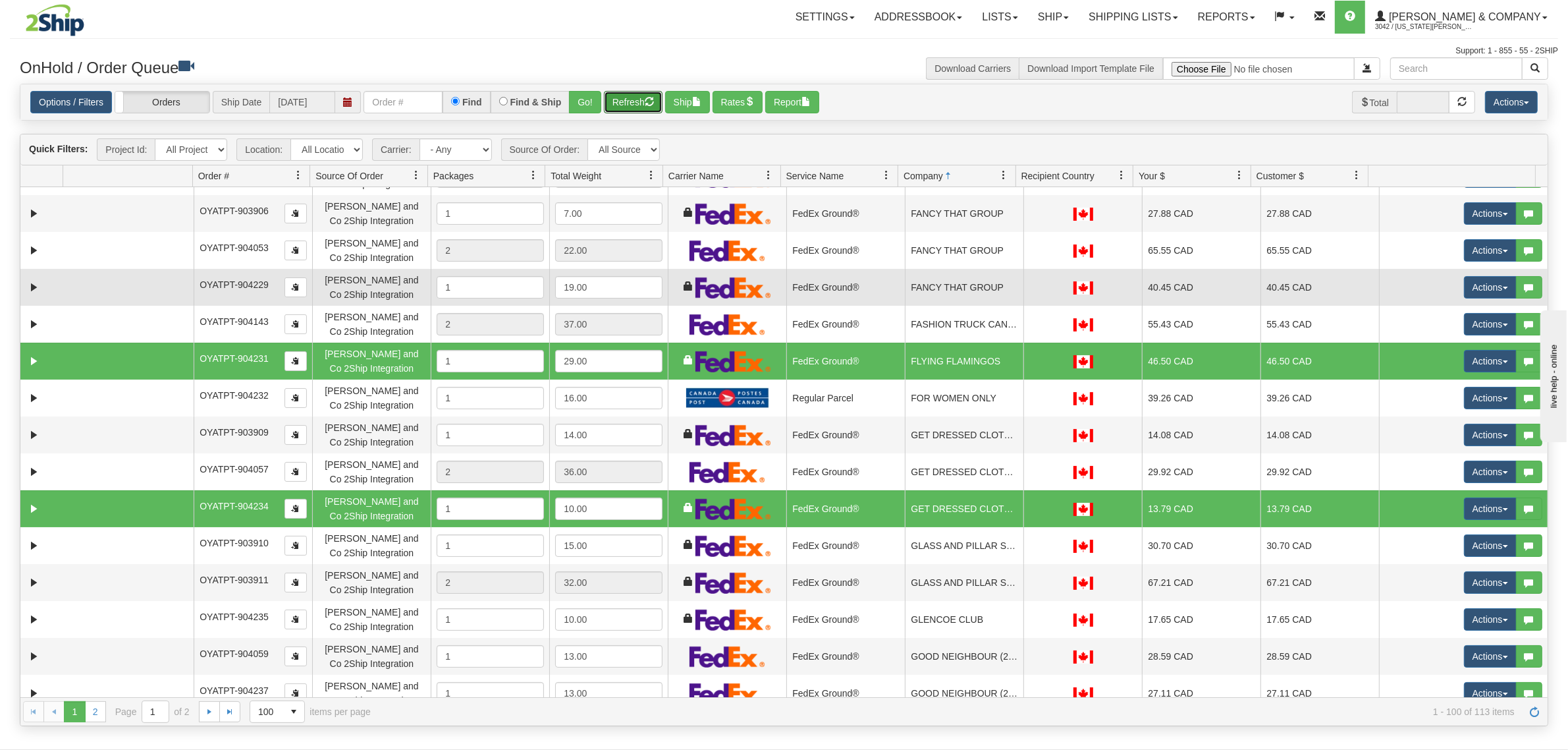
click at [988, 291] on td "FANCY THAT GROUP" at bounding box center [964, 287] width 119 height 37
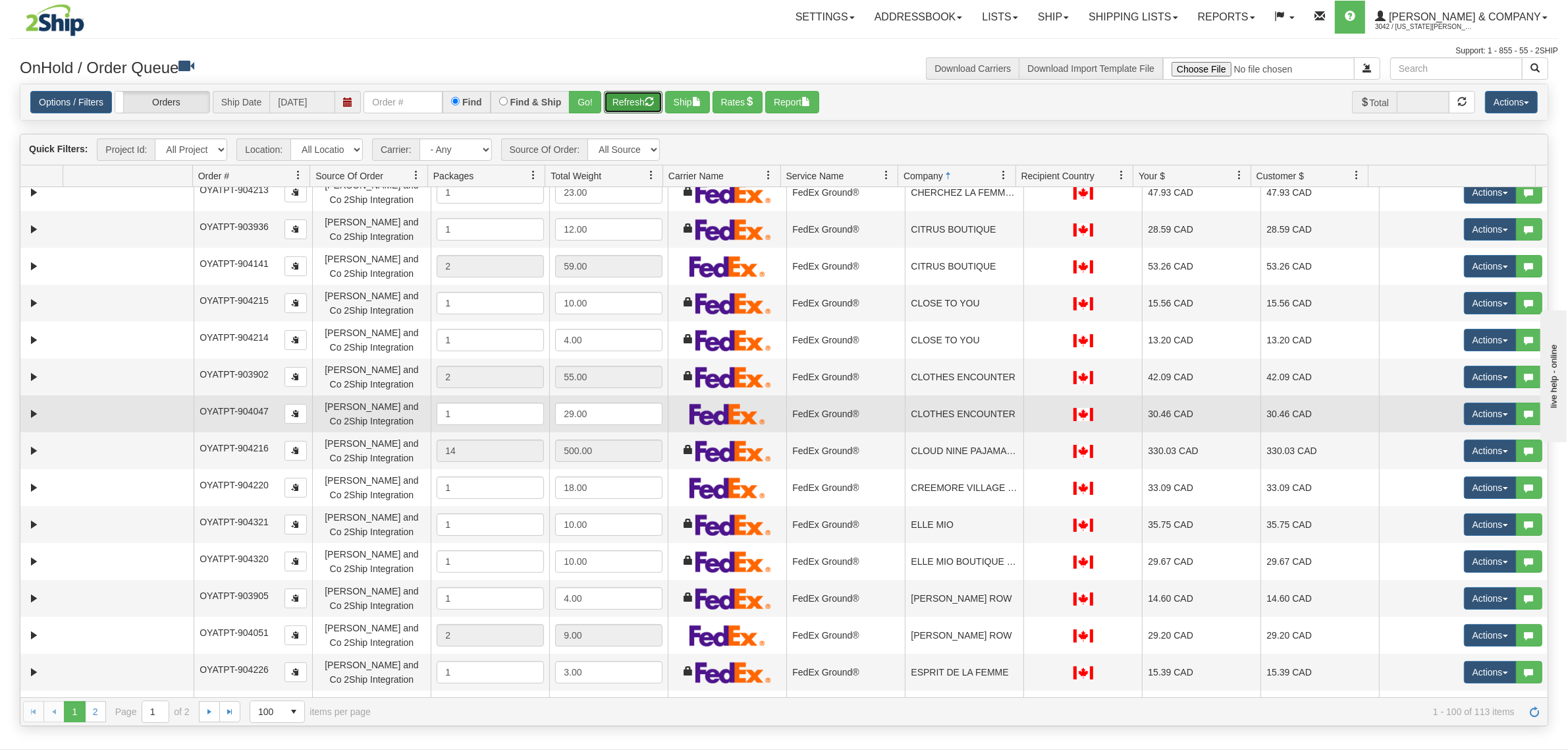
scroll to position [494, 0]
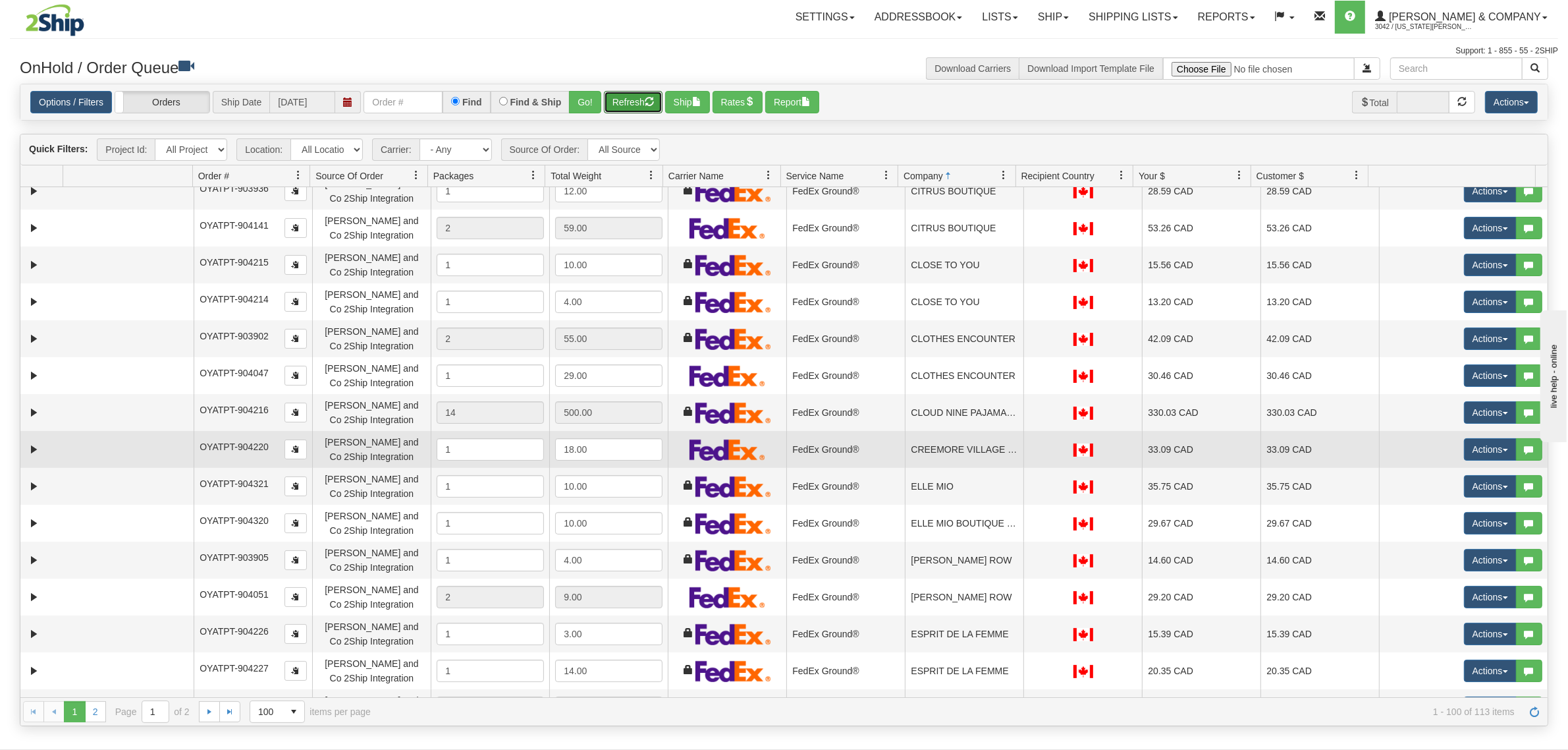
click at [959, 456] on td "CREEMORE VILLAGE PHARMACY" at bounding box center [964, 449] width 119 height 37
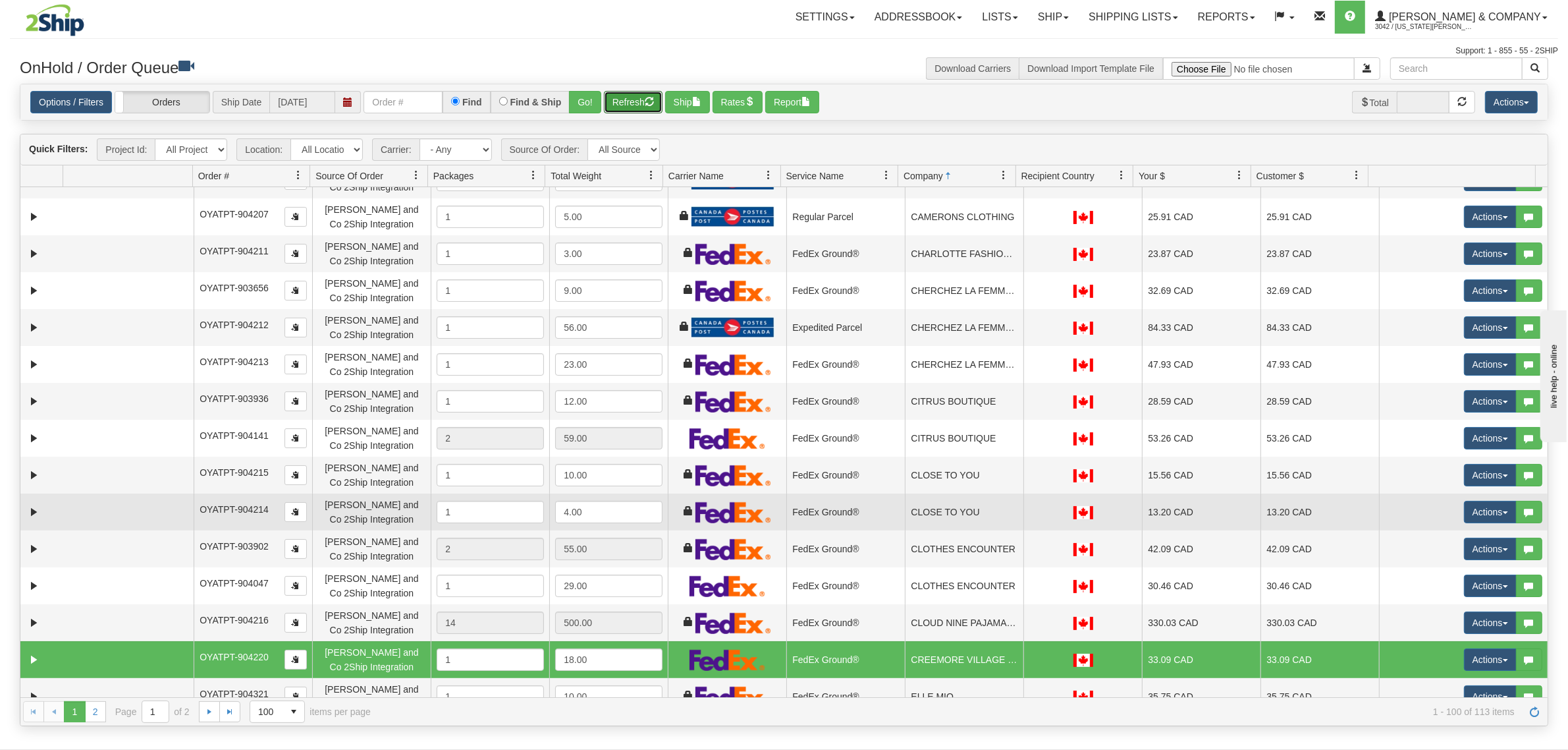
scroll to position [247, 0]
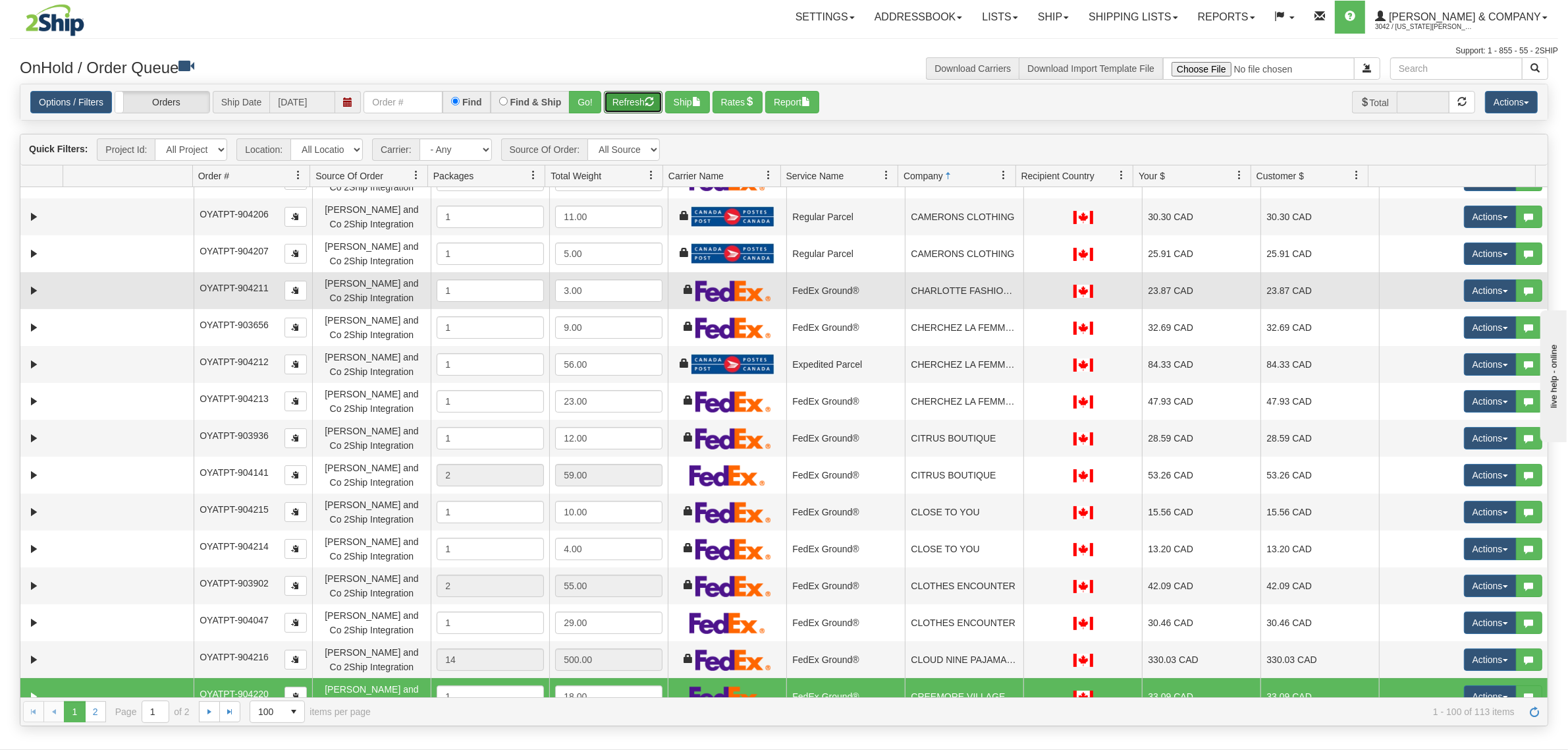
click at [970, 298] on td "CHARLOTTE FASHION AND LINGERIE" at bounding box center [964, 291] width 119 height 37
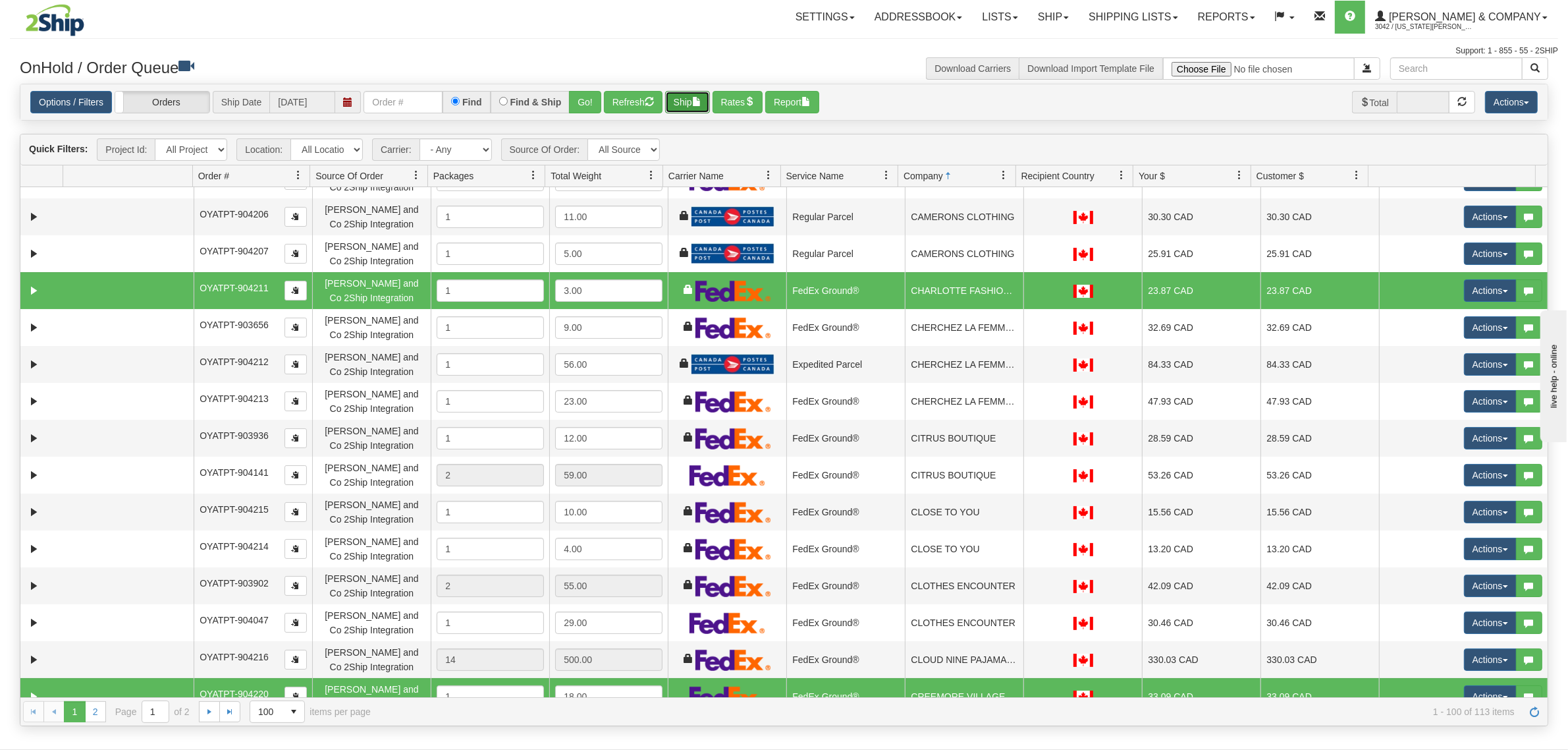
click at [686, 96] on button "Ship" at bounding box center [687, 102] width 45 height 22
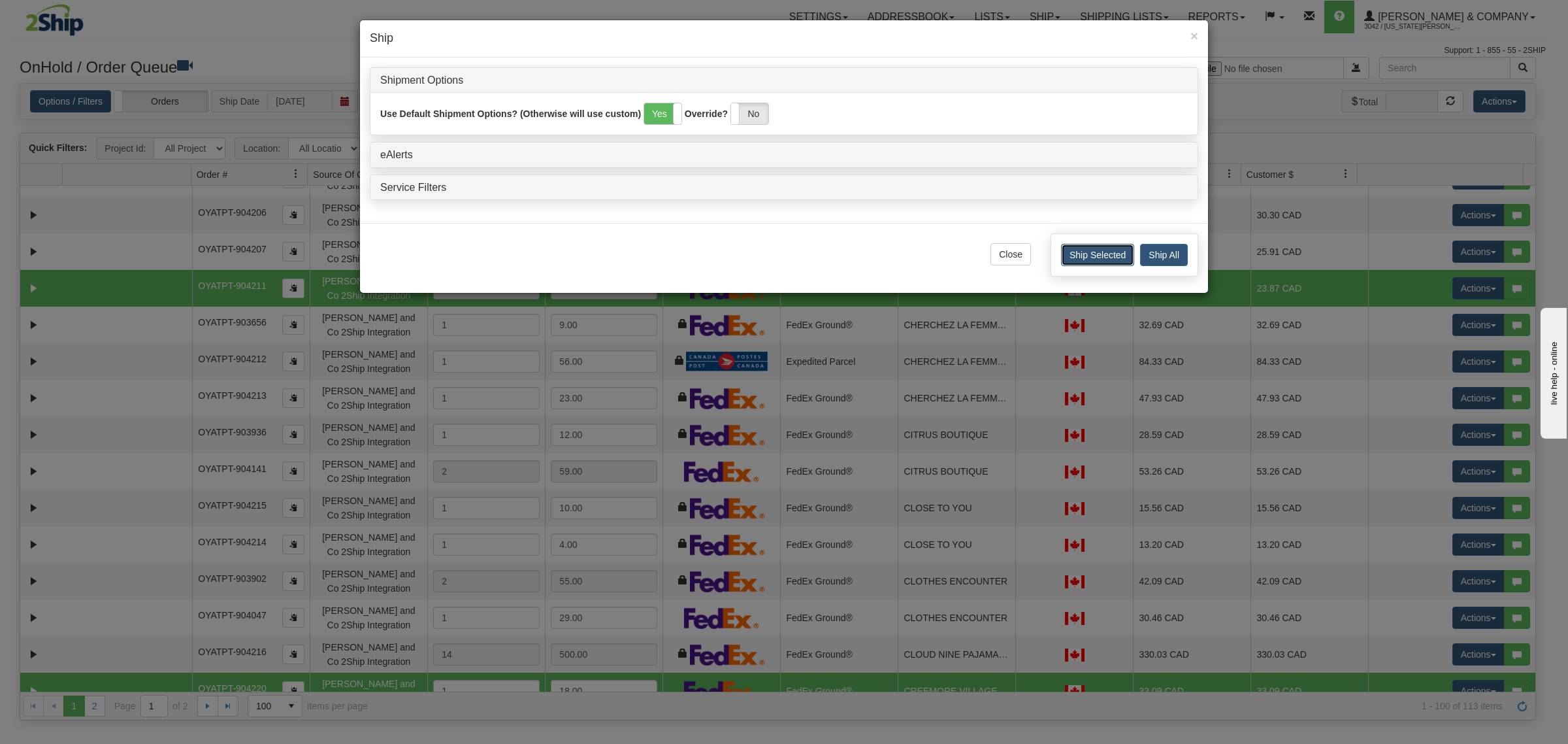
click at [1085, 258] on button "Ship Selected" at bounding box center [1097, 255] width 73 height 22
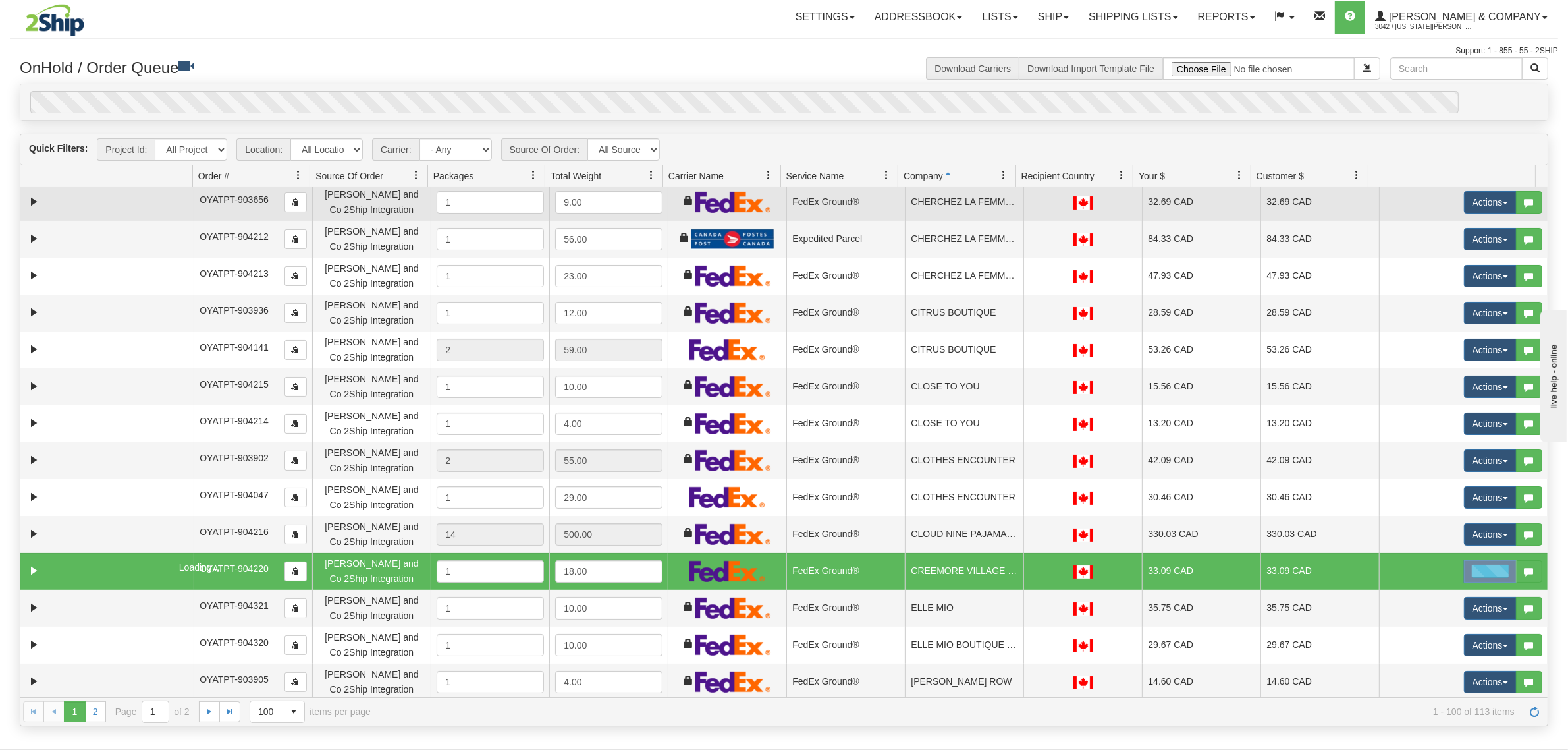
scroll to position [577, 0]
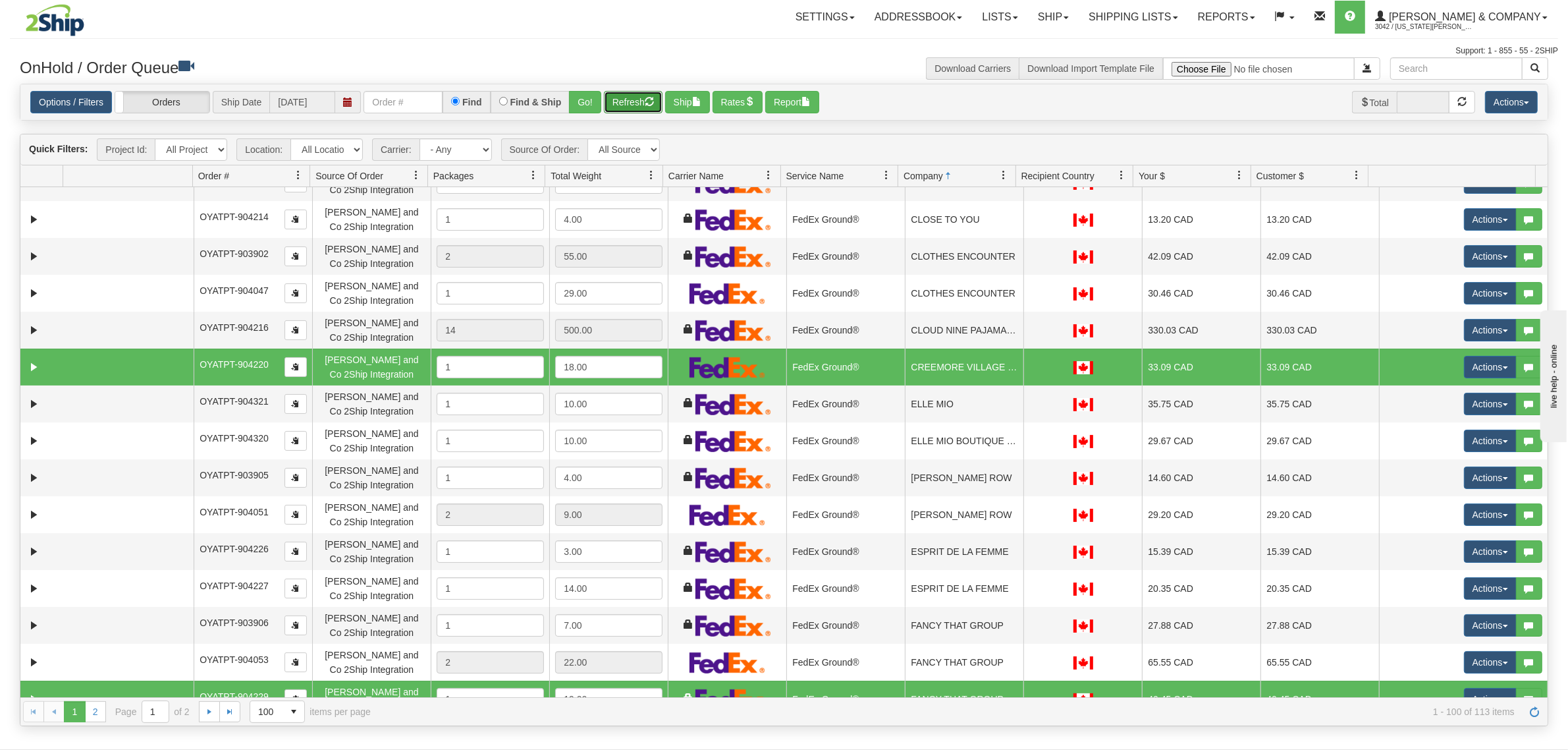
click at [653, 97] on span "button" at bounding box center [649, 101] width 9 height 10
